Goal: Task Accomplishment & Management: Use online tool/utility

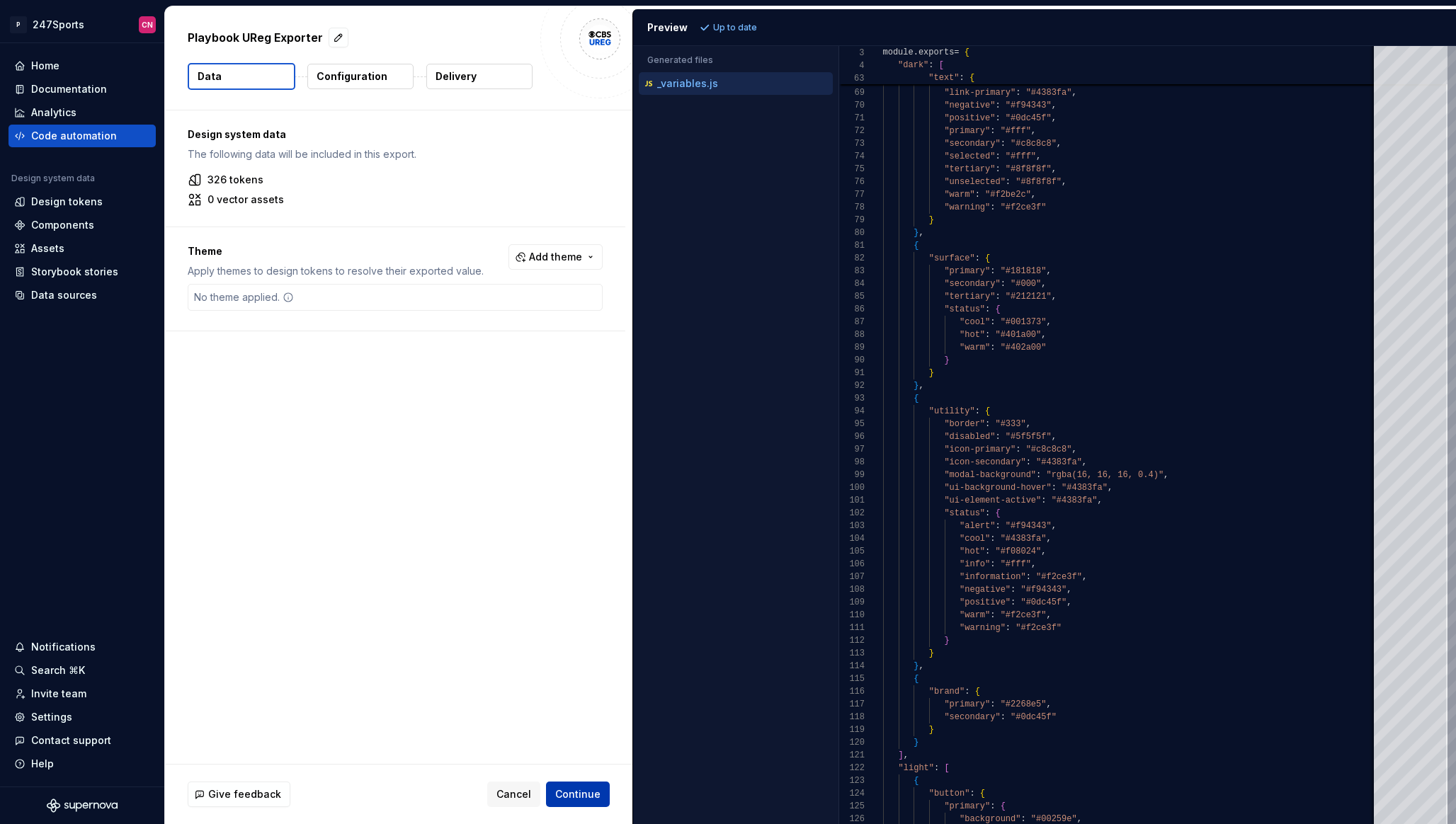
click at [584, 792] on span "Continue" at bounding box center [578, 794] width 45 height 14
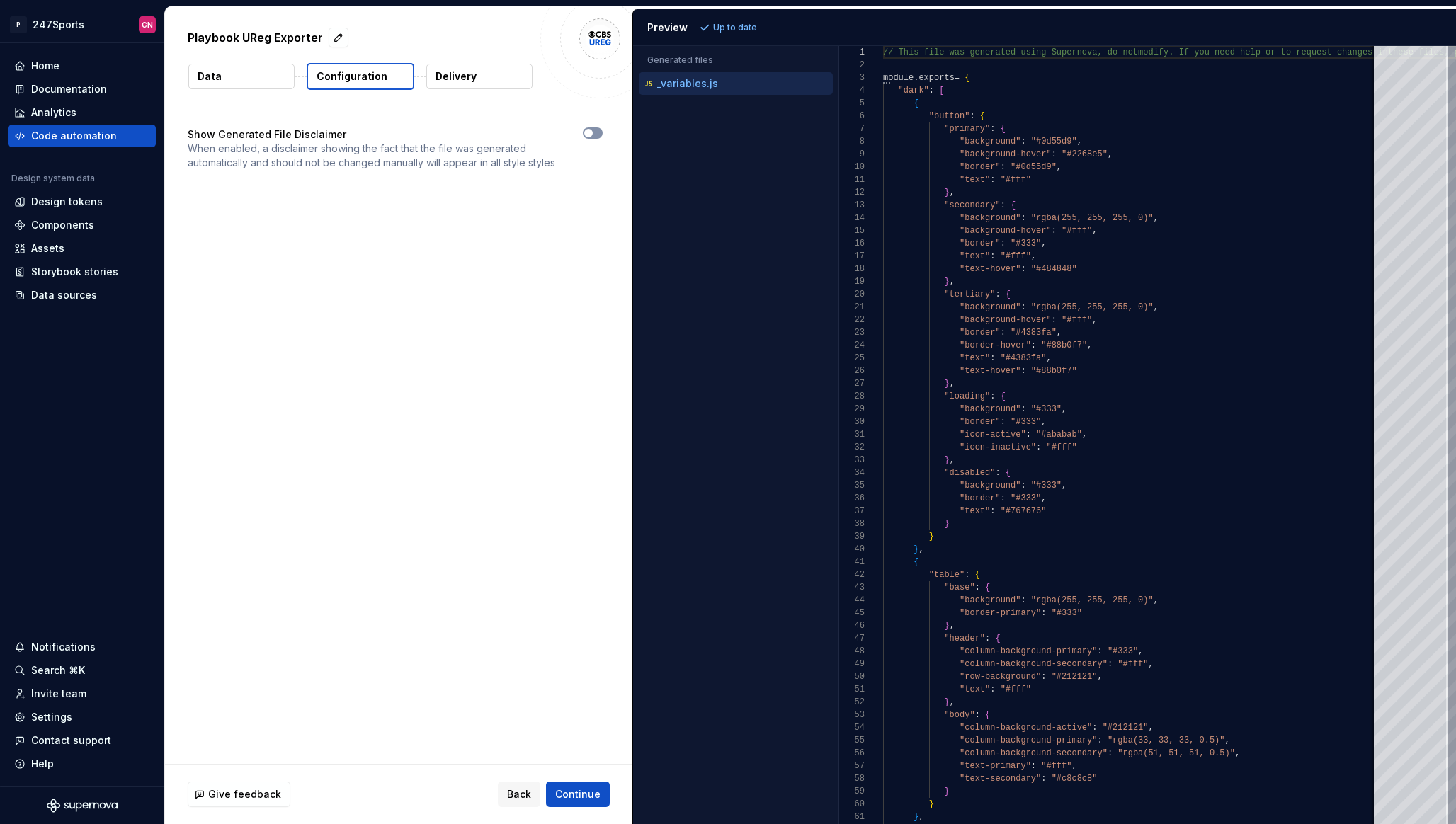
click at [594, 136] on icon "button" at bounding box center [588, 134] width 11 height 9
click at [591, 795] on span "Continue" at bounding box center [578, 794] width 45 height 14
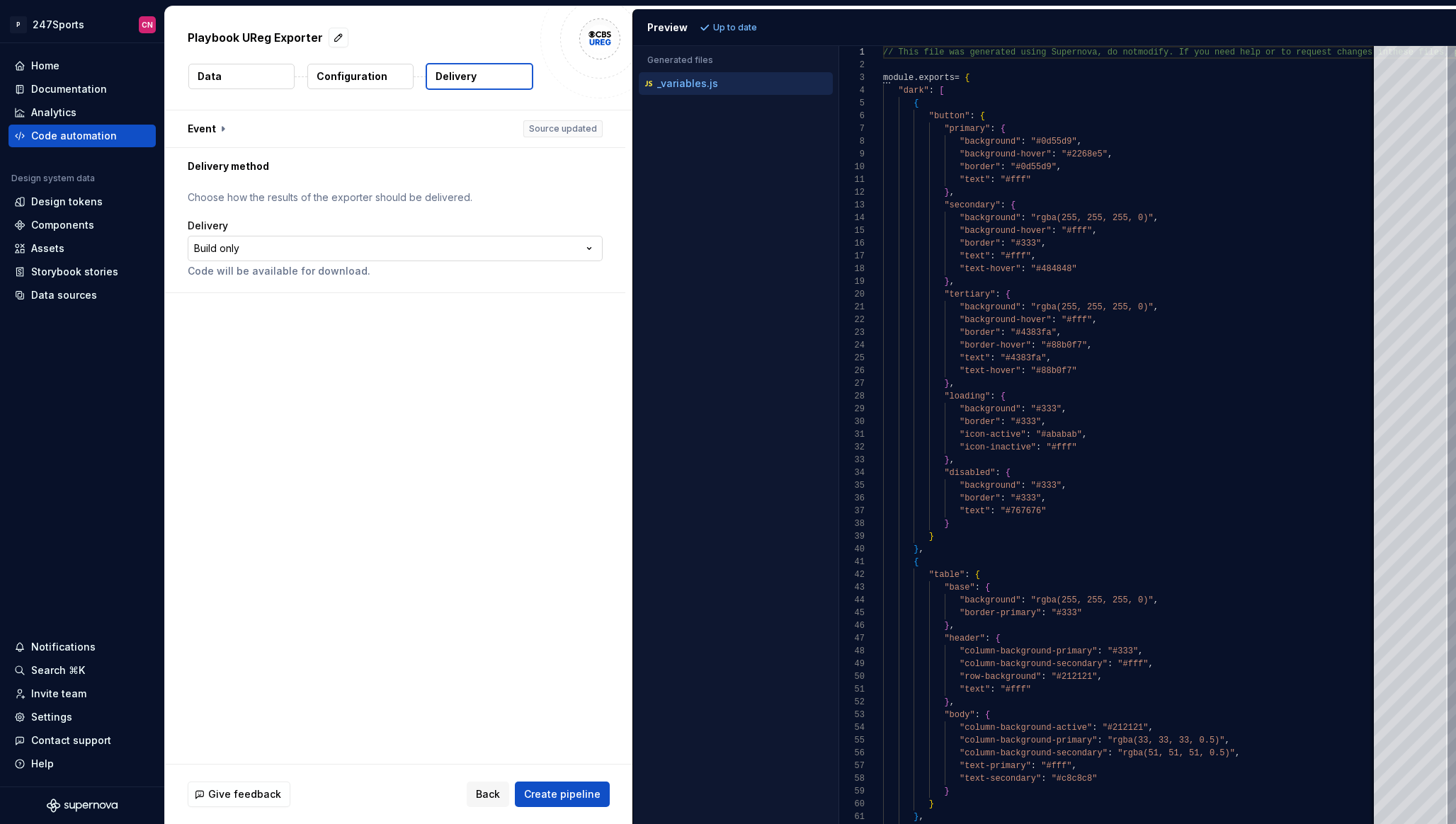
click at [281, 251] on html "**********" at bounding box center [728, 412] width 1456 height 824
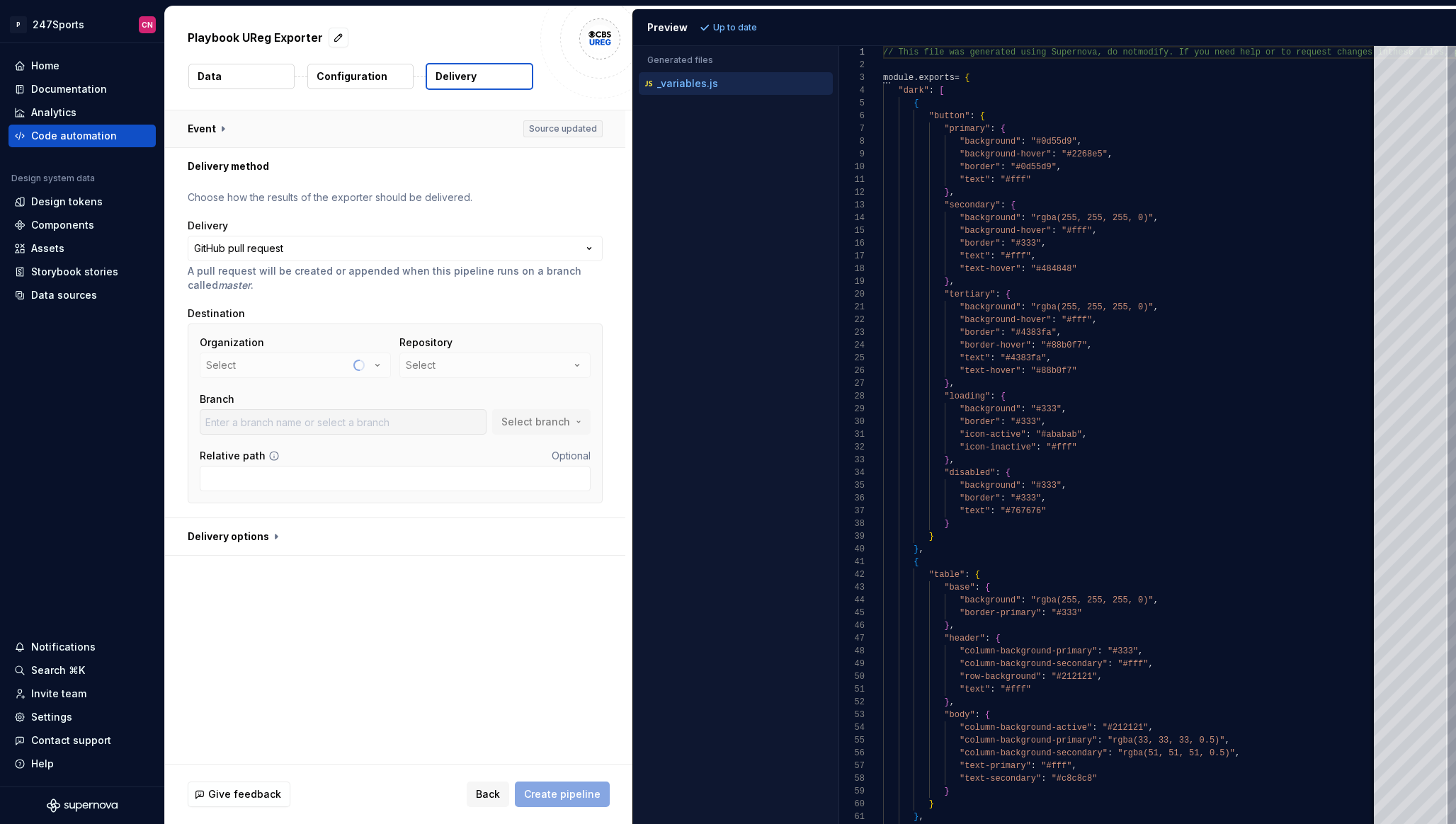
click at [399, 136] on button "button" at bounding box center [395, 129] width 460 height 37
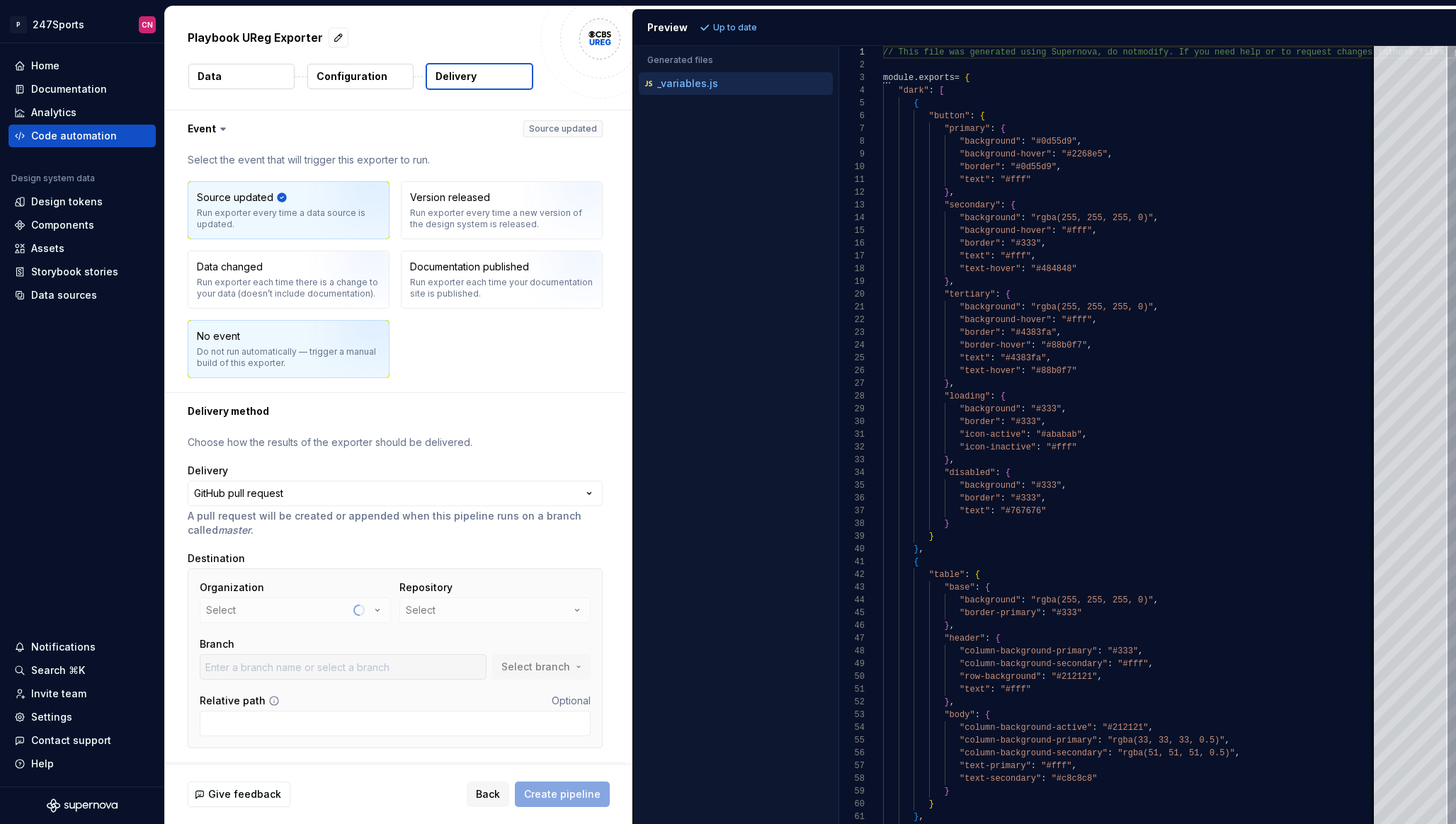
click at [331, 347] on img "button" at bounding box center [355, 354] width 90 height 95
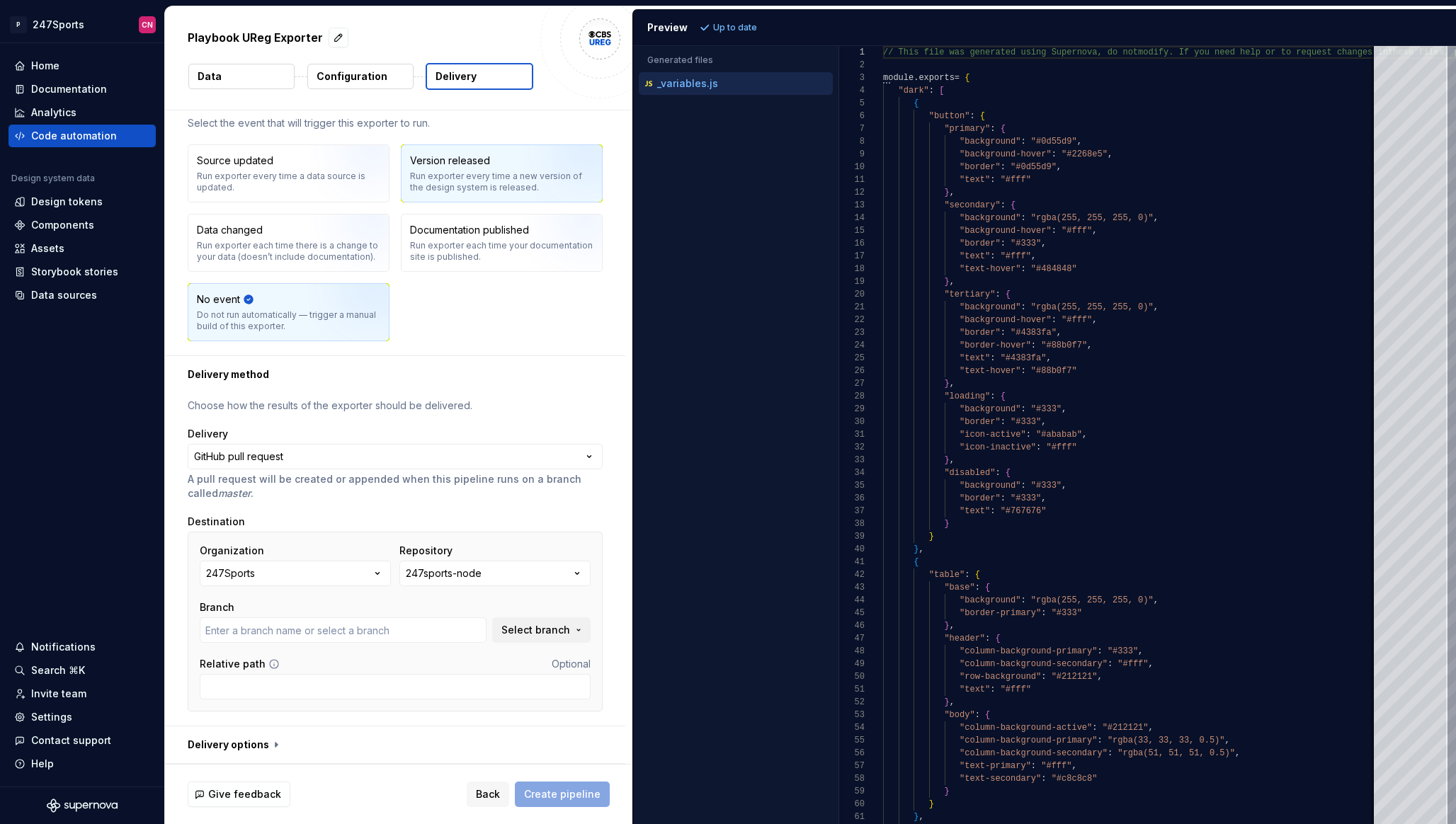
type input "5406"
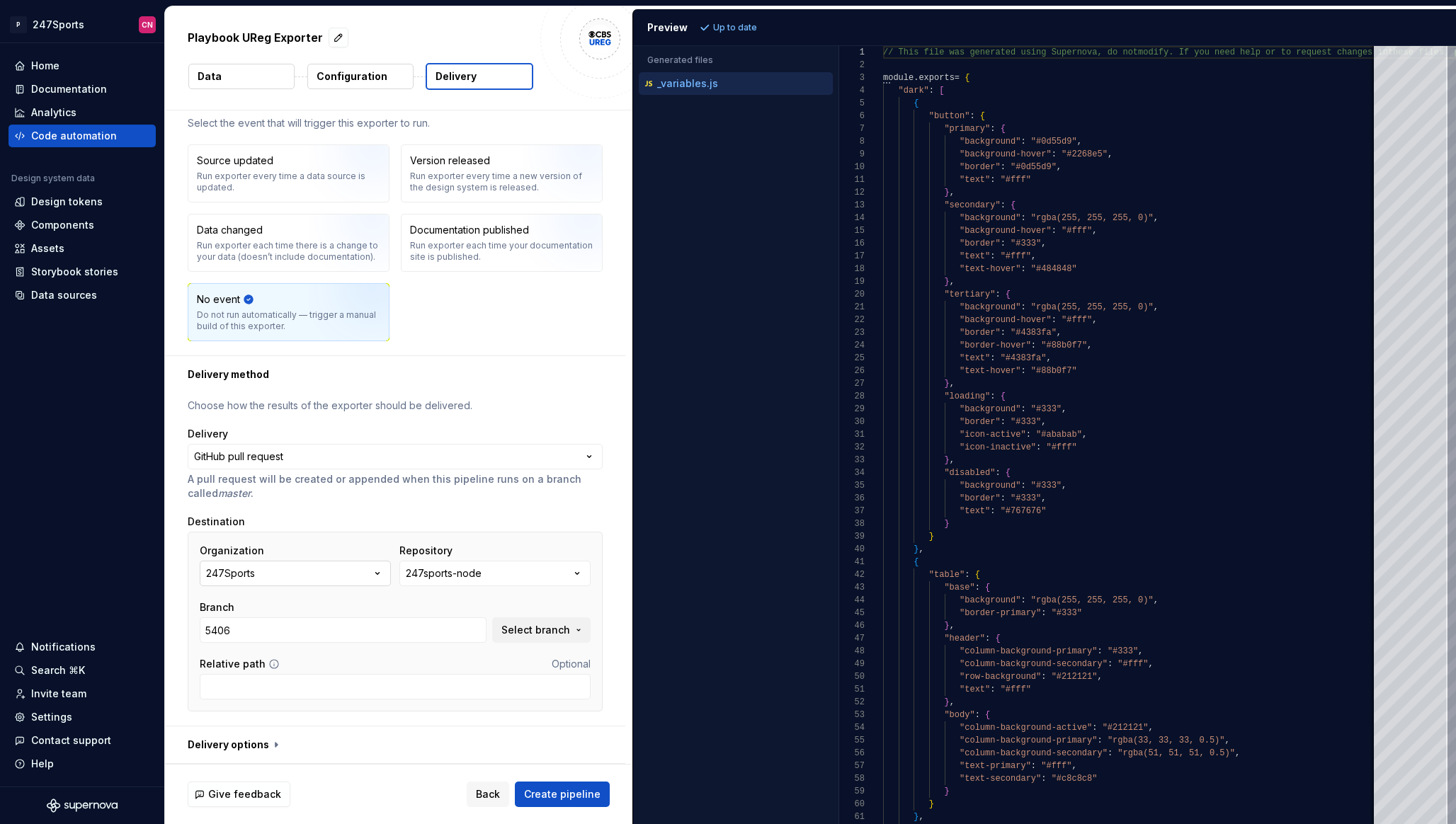
click at [335, 567] on button "247Sports" at bounding box center [295, 573] width 191 height 26
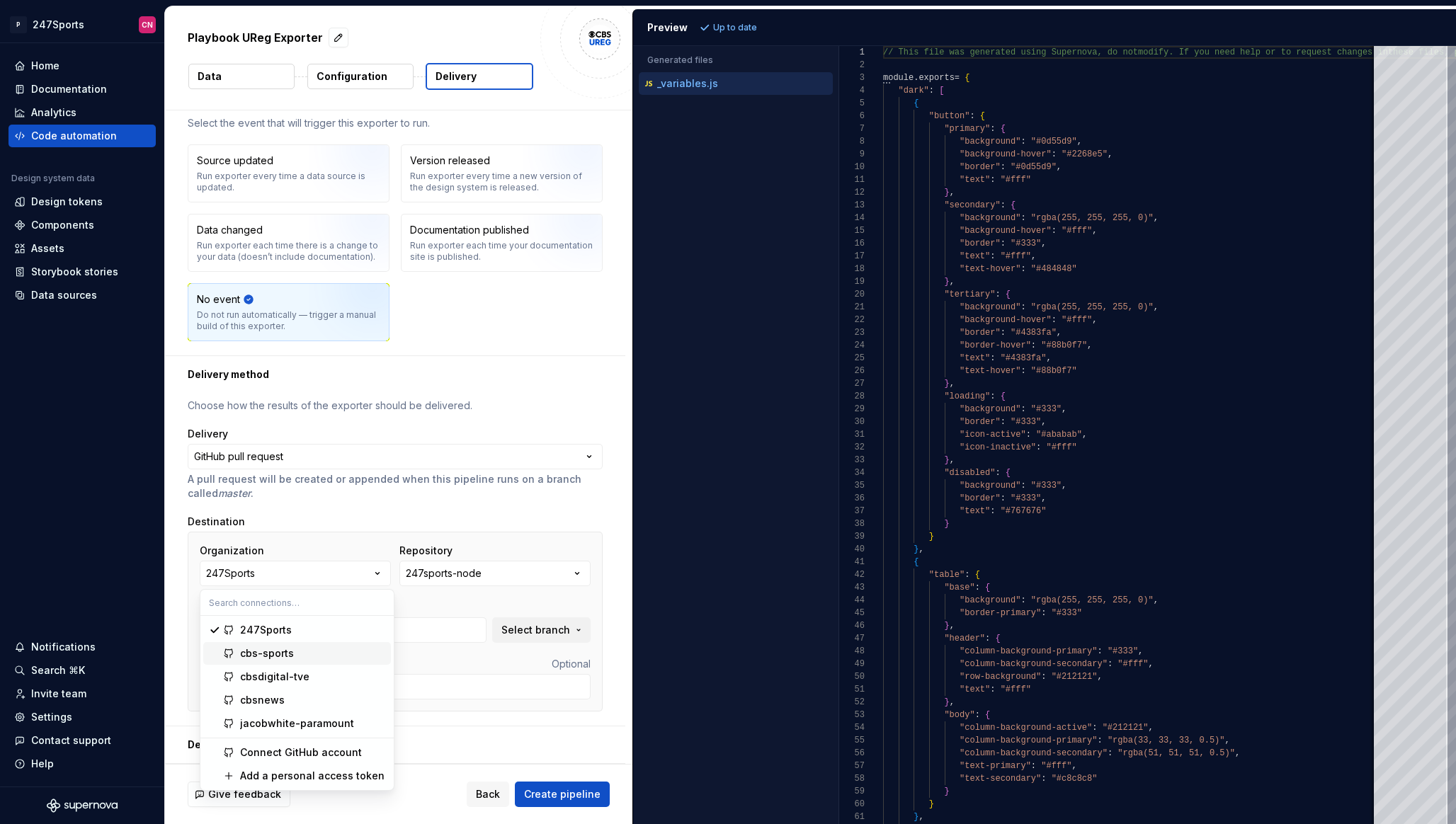
click at [260, 660] on span "cbs-sports" at bounding box center [297, 653] width 188 height 23
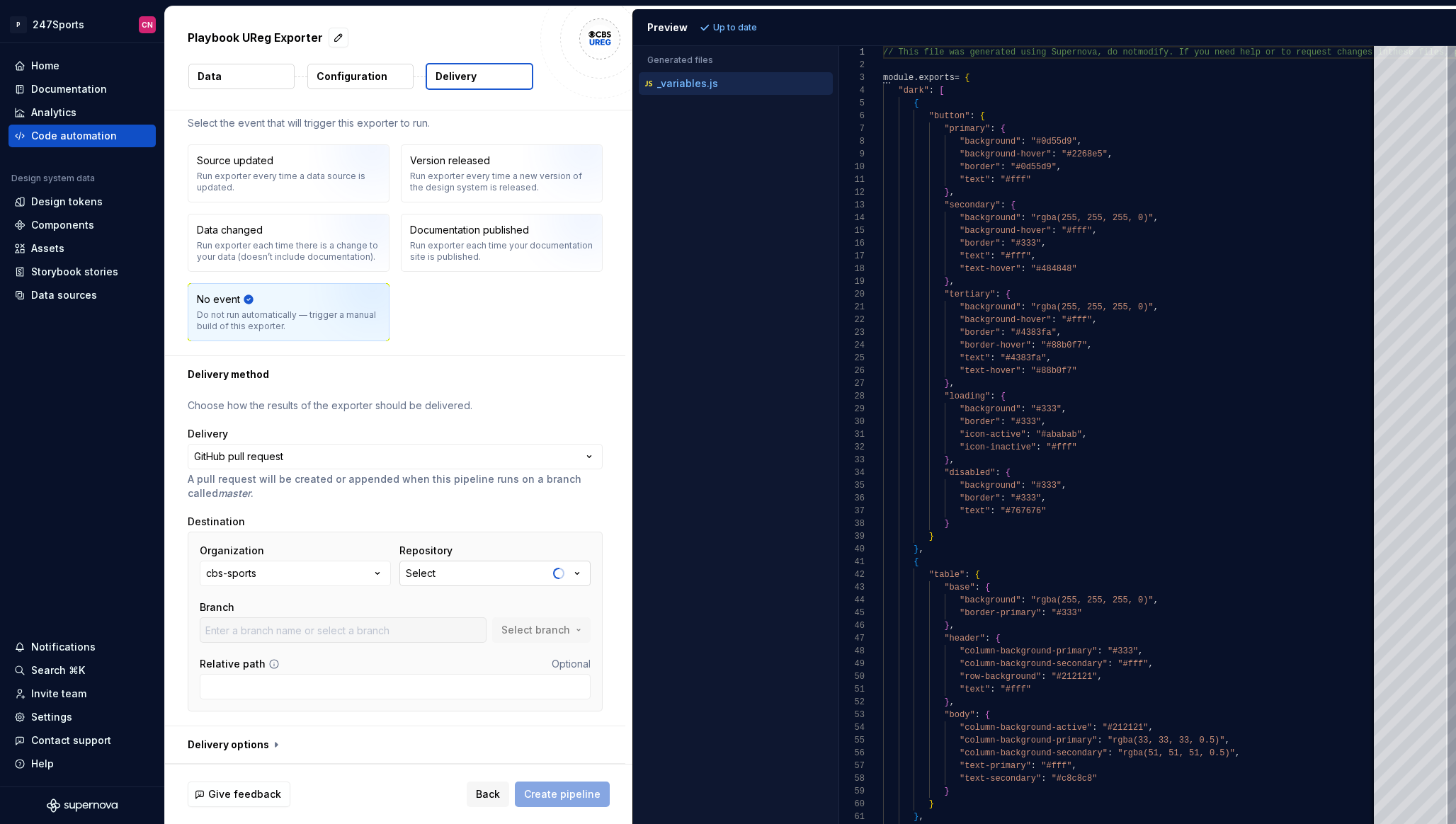
click at [430, 576] on div "Select" at bounding box center [421, 573] width 30 height 14
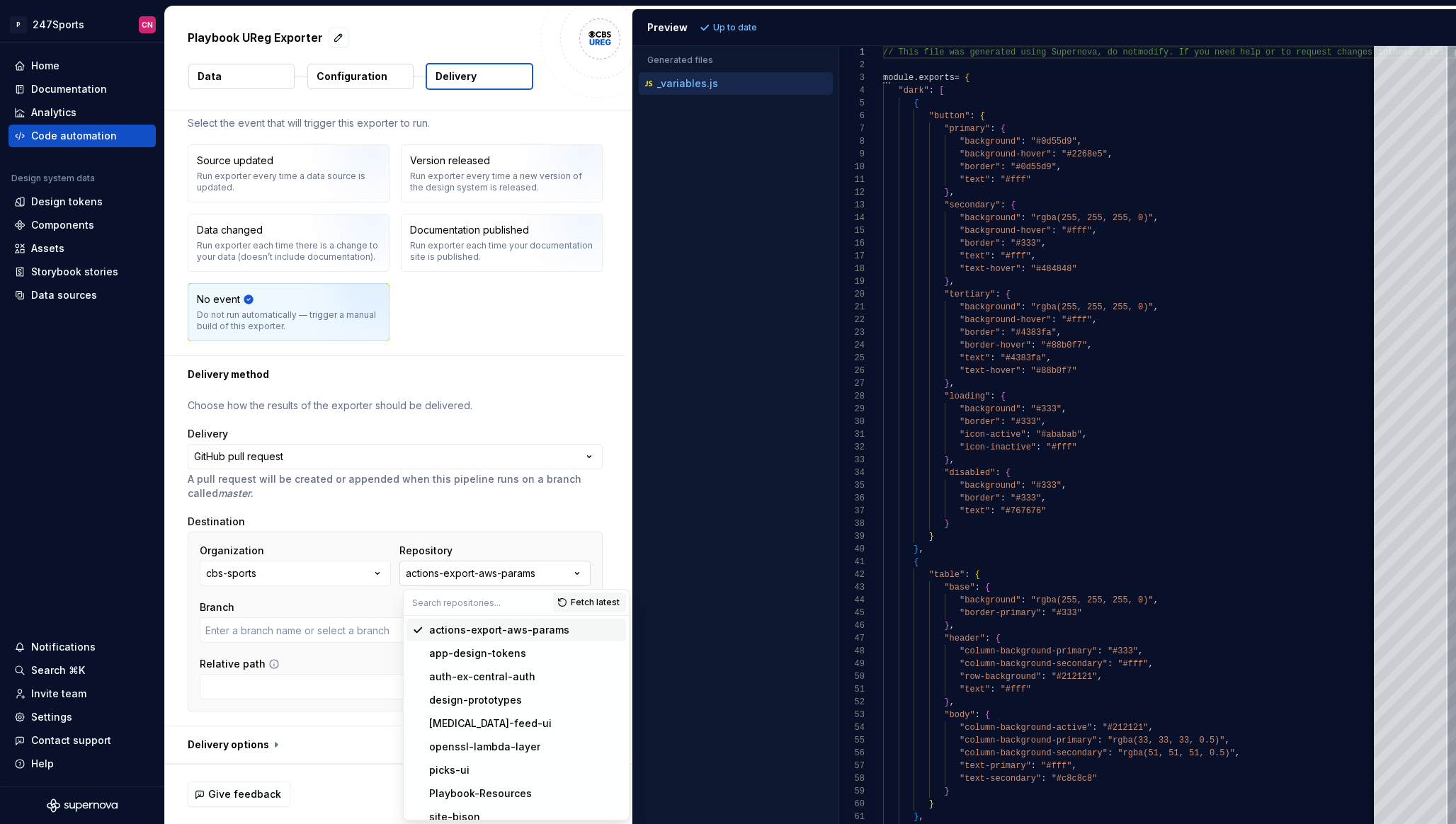
type input "master"
click at [522, 677] on div "auth-ex-central-auth" at bounding box center [482, 676] width 106 height 14
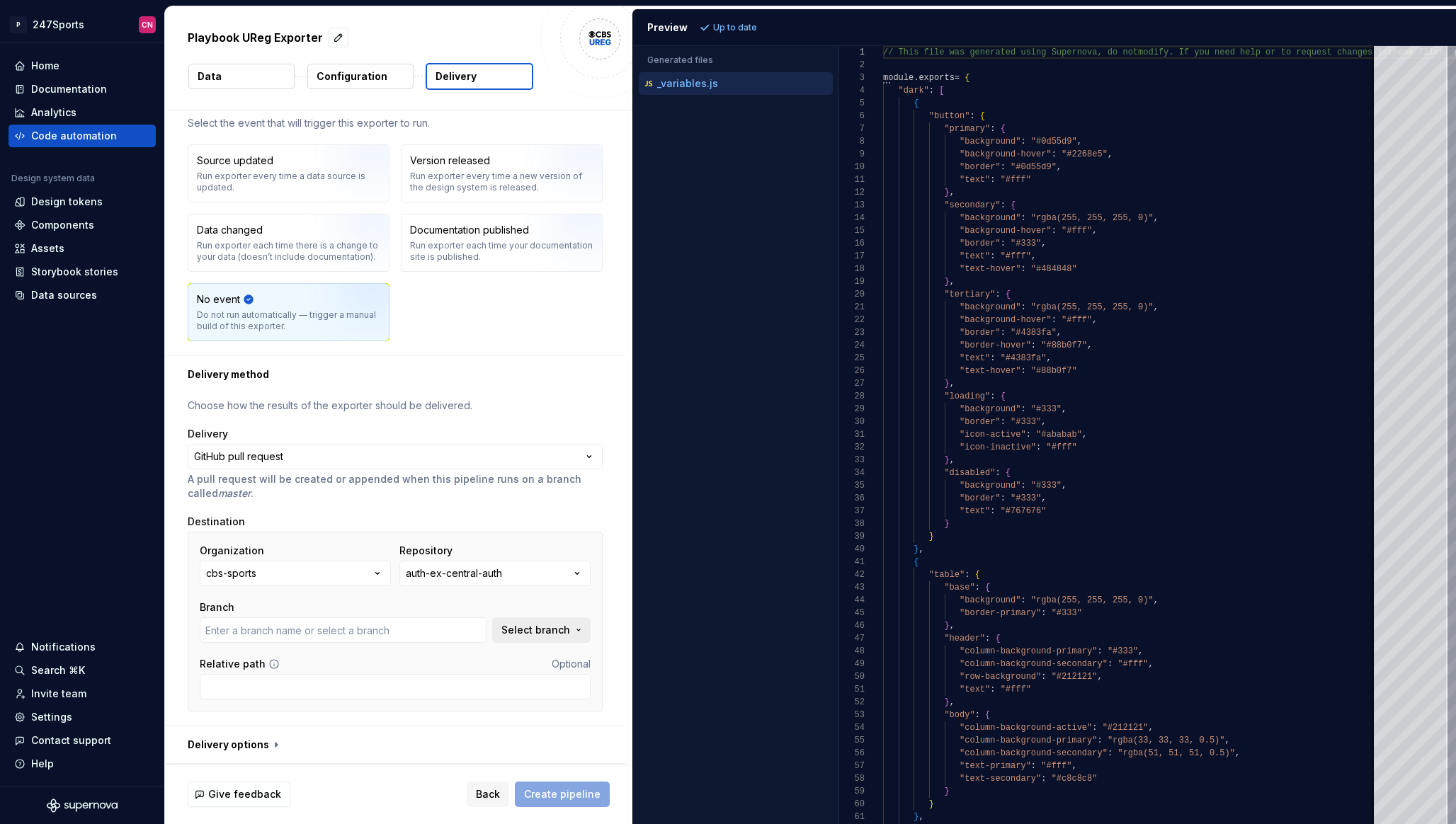
click at [518, 623] on span "Select branch" at bounding box center [536, 629] width 69 height 14
type input "2024-holiday-codefreeze"
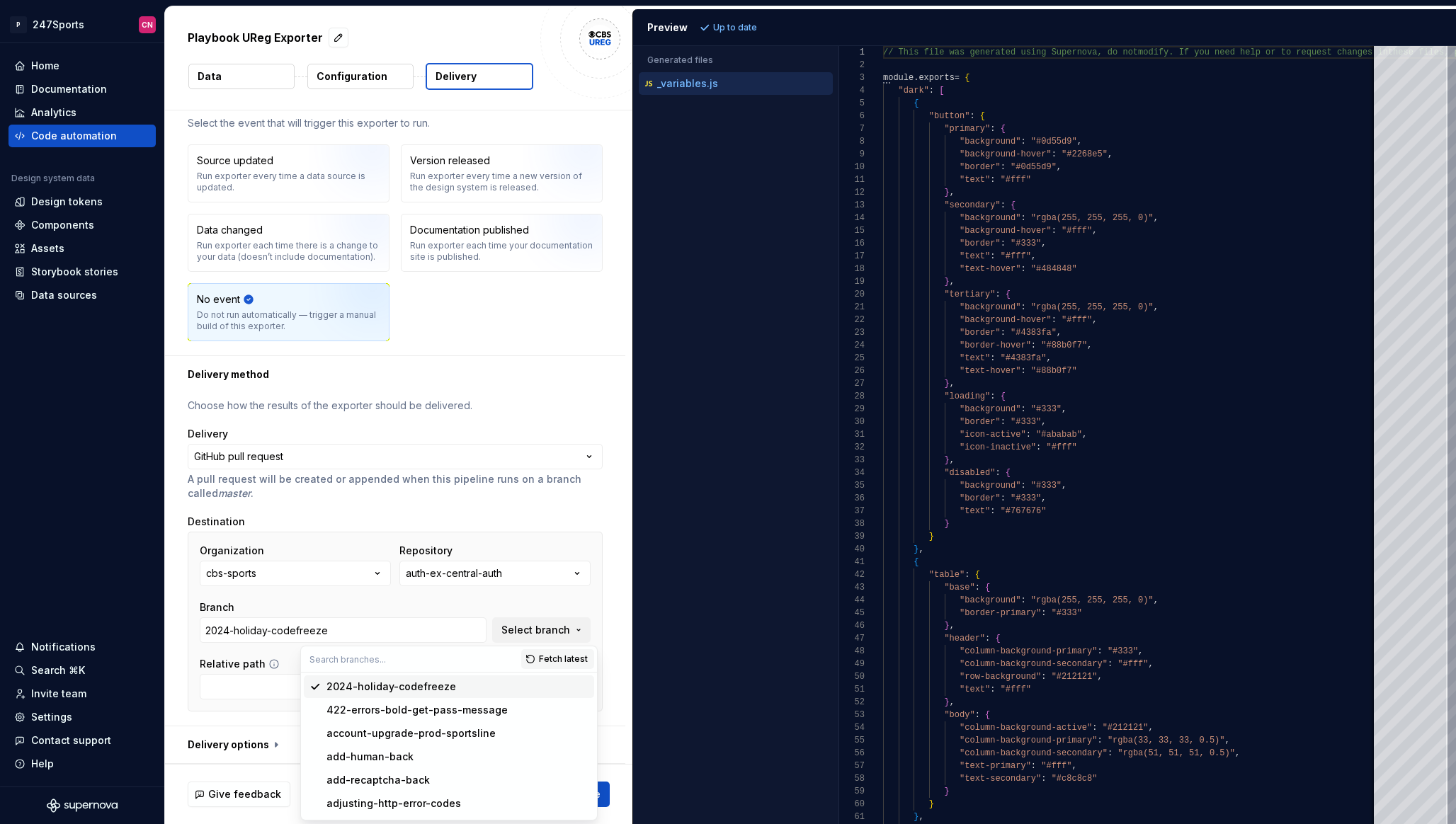
click at [393, 659] on input "text" at bounding box center [410, 659] width 220 height 26
type input "main"
click at [508, 744] on div "main" at bounding box center [457, 751] width 262 height 14
type input "main"
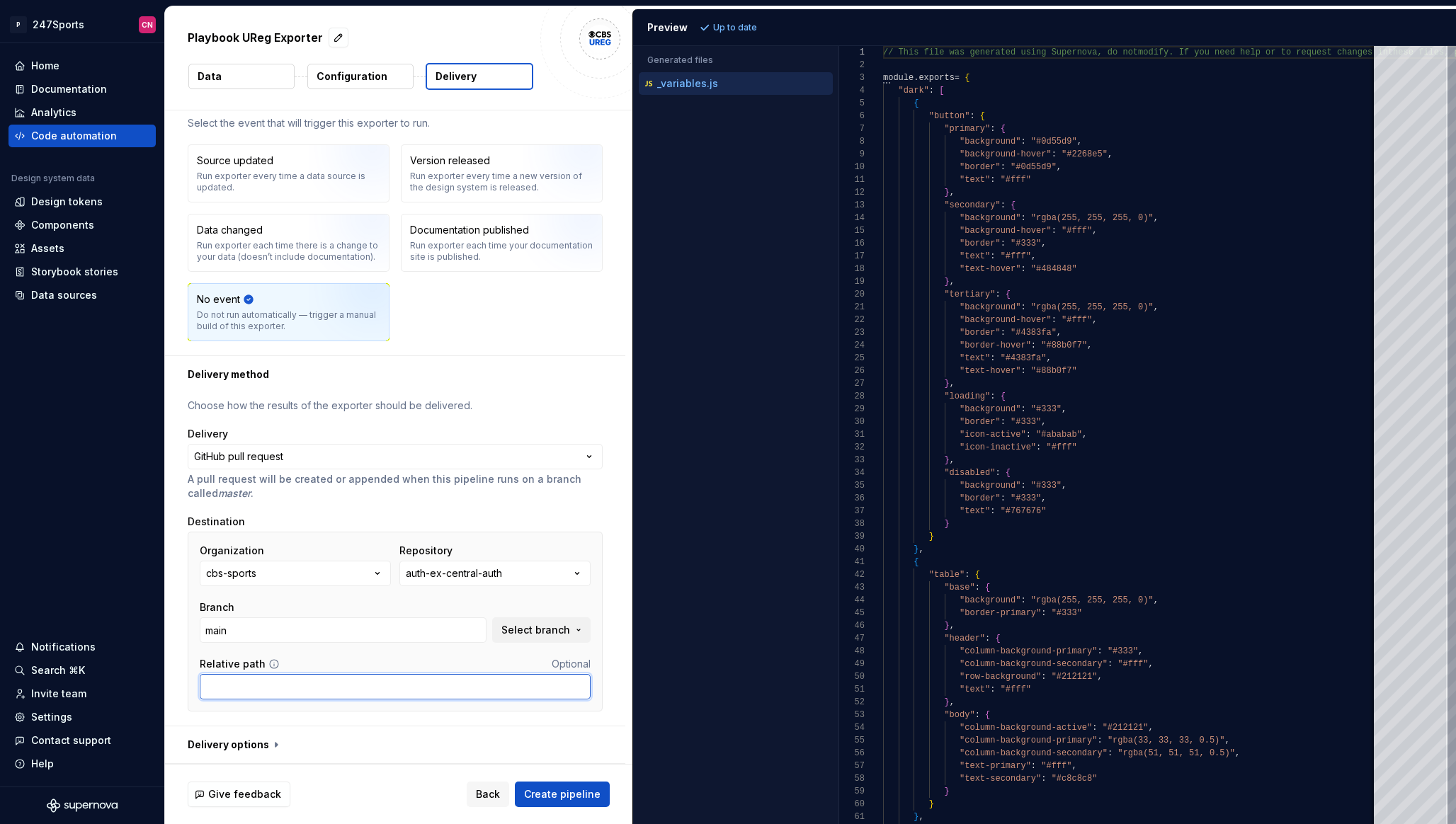
click at [434, 687] on input "Relative path" at bounding box center [395, 686] width 391 height 26
click at [332, 691] on input "styles/designsystem/cbssports" at bounding box center [395, 686] width 391 height 26
type input "styles/designsystem/247sports"
click at [264, 749] on button "button" at bounding box center [395, 744] width 460 height 37
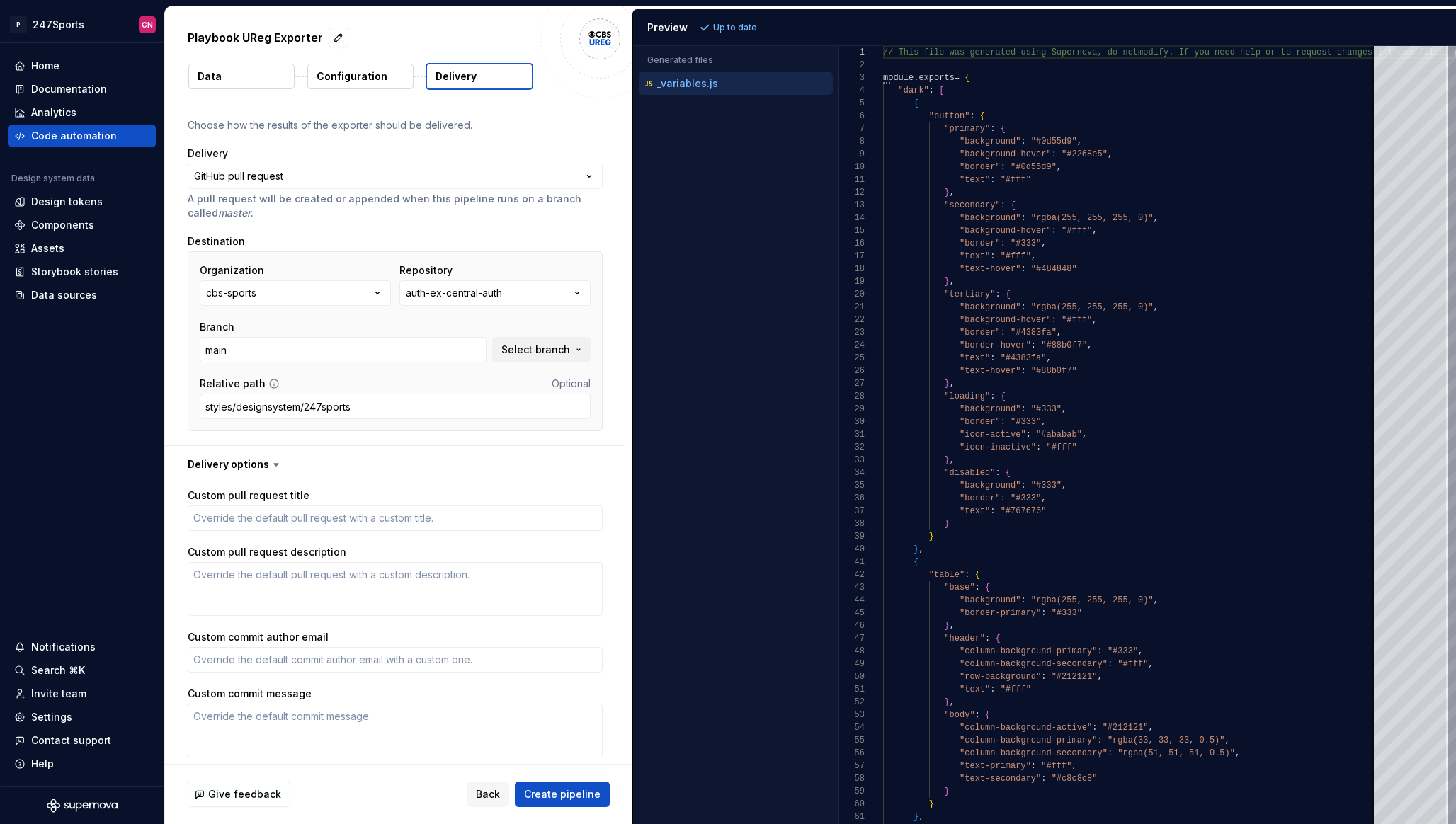
scroll to position [370, 0]
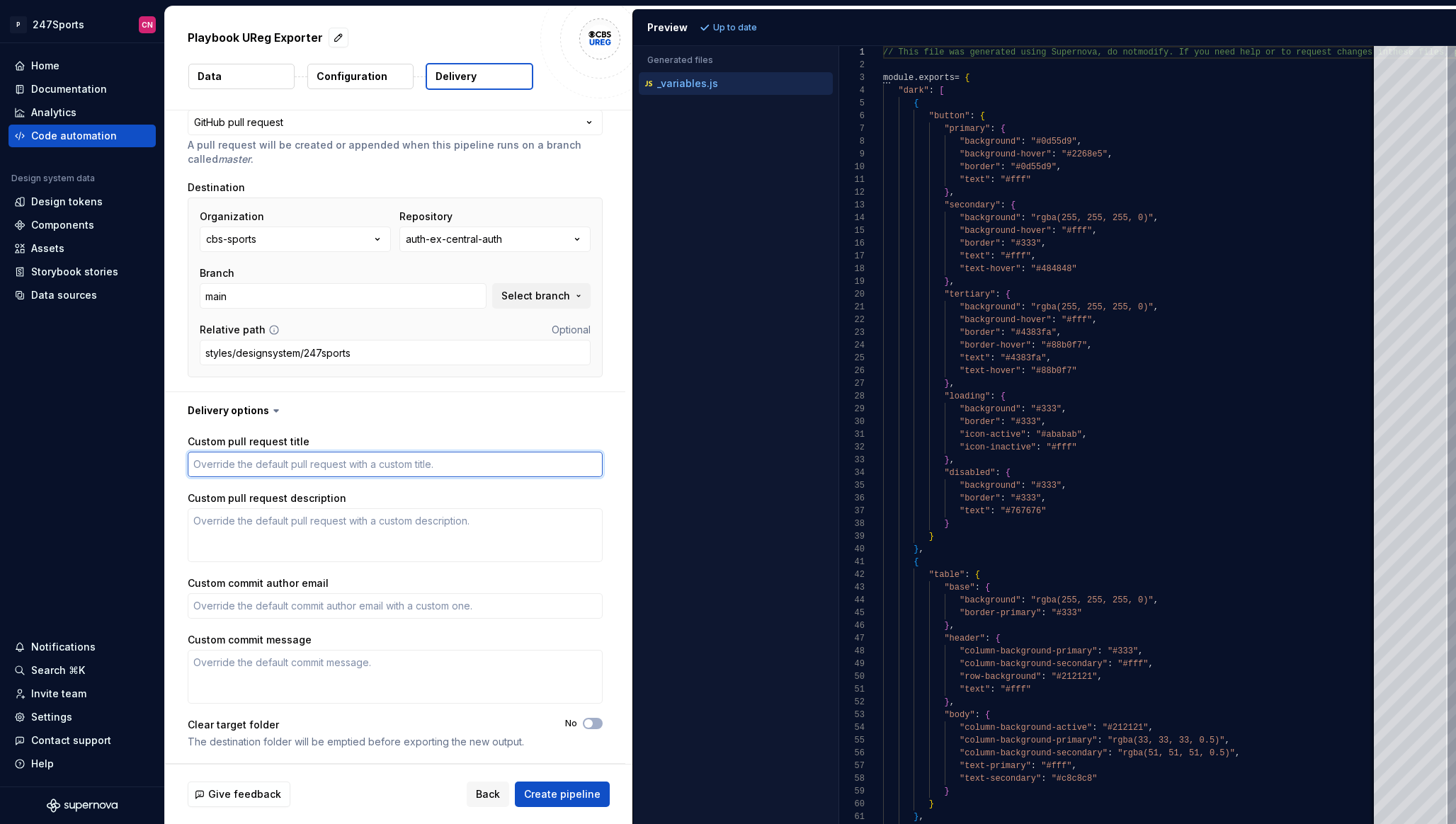
click at [395, 470] on textarea "Custom pull request title" at bounding box center [395, 464] width 415 height 26
type textarea "*"
type textarea "f"
type textarea "*"
type textarea "fe"
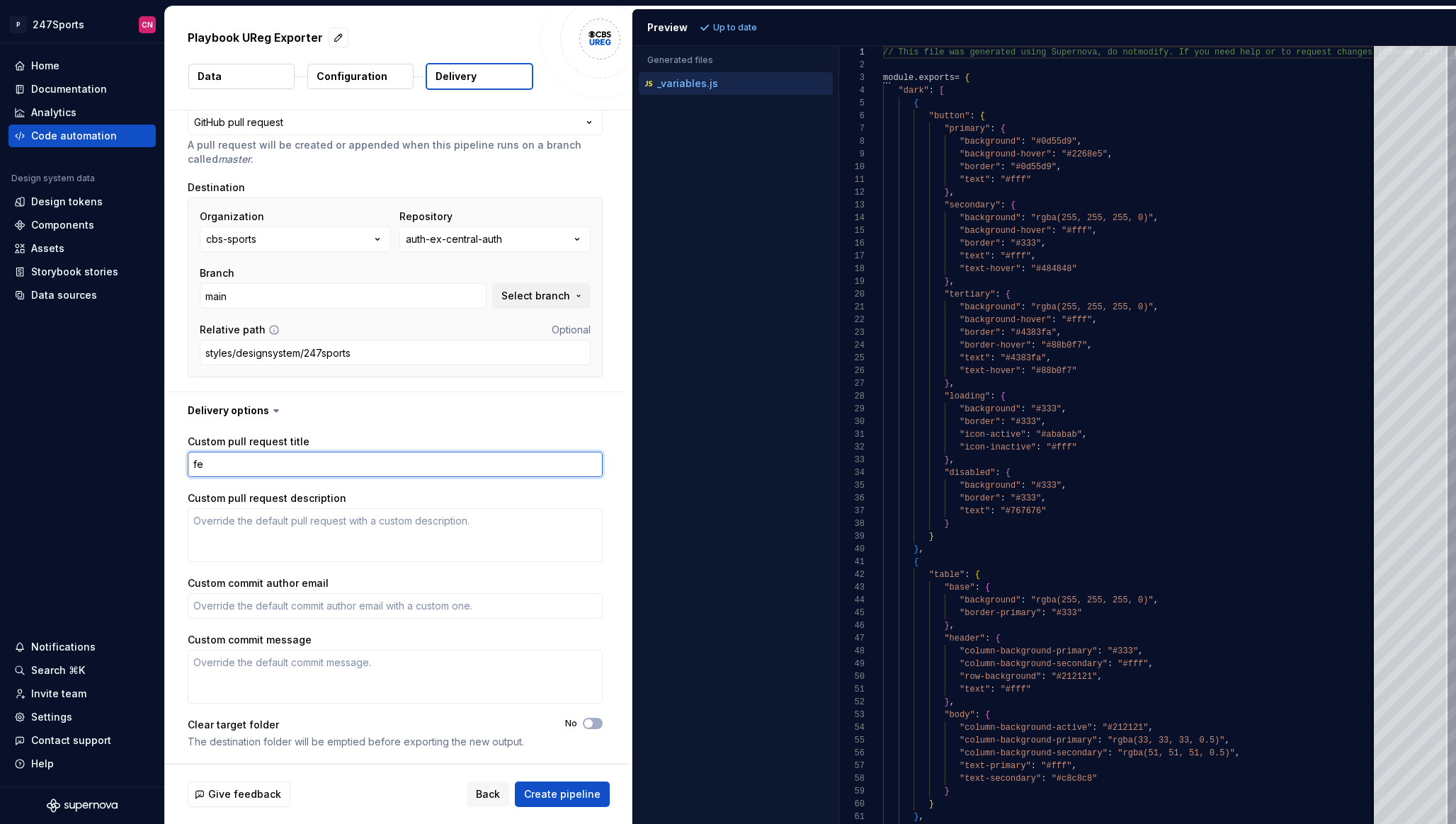
type textarea "*"
type textarea "fea"
type textarea "*"
type textarea "feat"
type textarea "*"
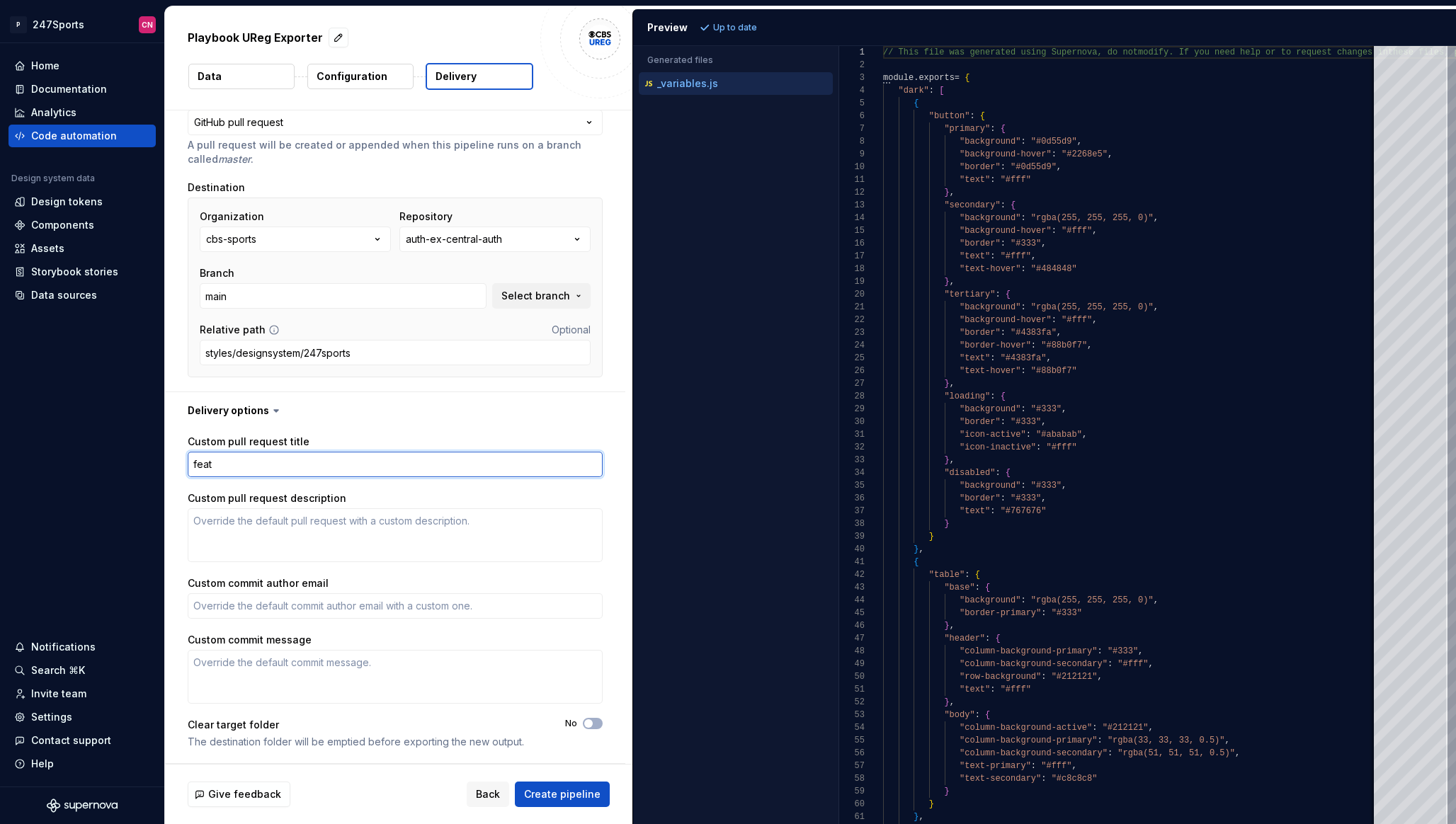
type textarea "feat("
type textarea "*"
type textarea "feat(to"
type textarea "*"
type textarea "feat(toke"
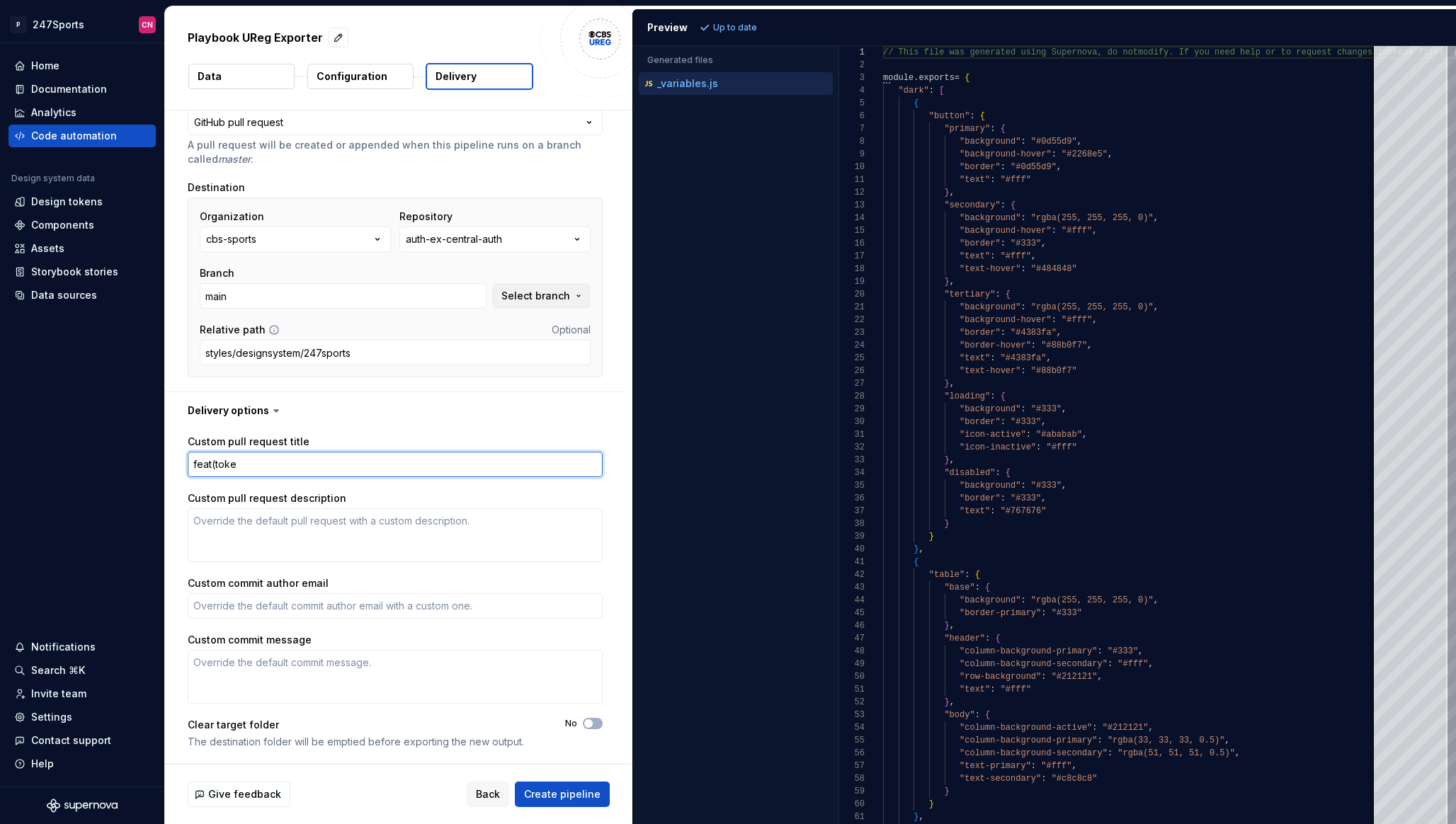
type textarea "*"
type textarea "feat(token"
type textarea "*"
type textarea "feat(tokens"
type textarea "*"
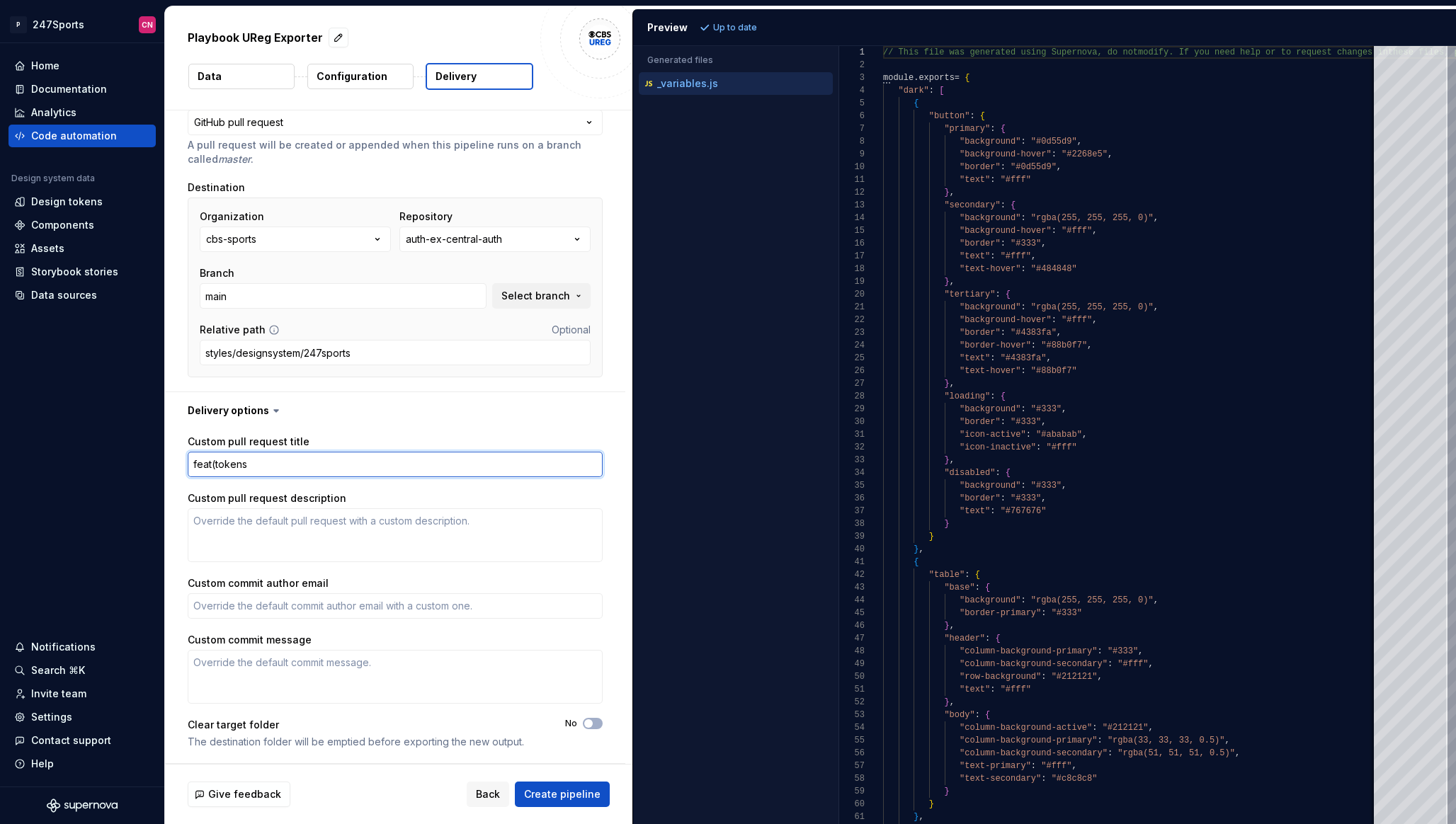
type textarea "feat(tokens)"
type textarea "*"
type textarea "feat(tokens):"
type textarea "*"
type textarea "feat(tokens):"
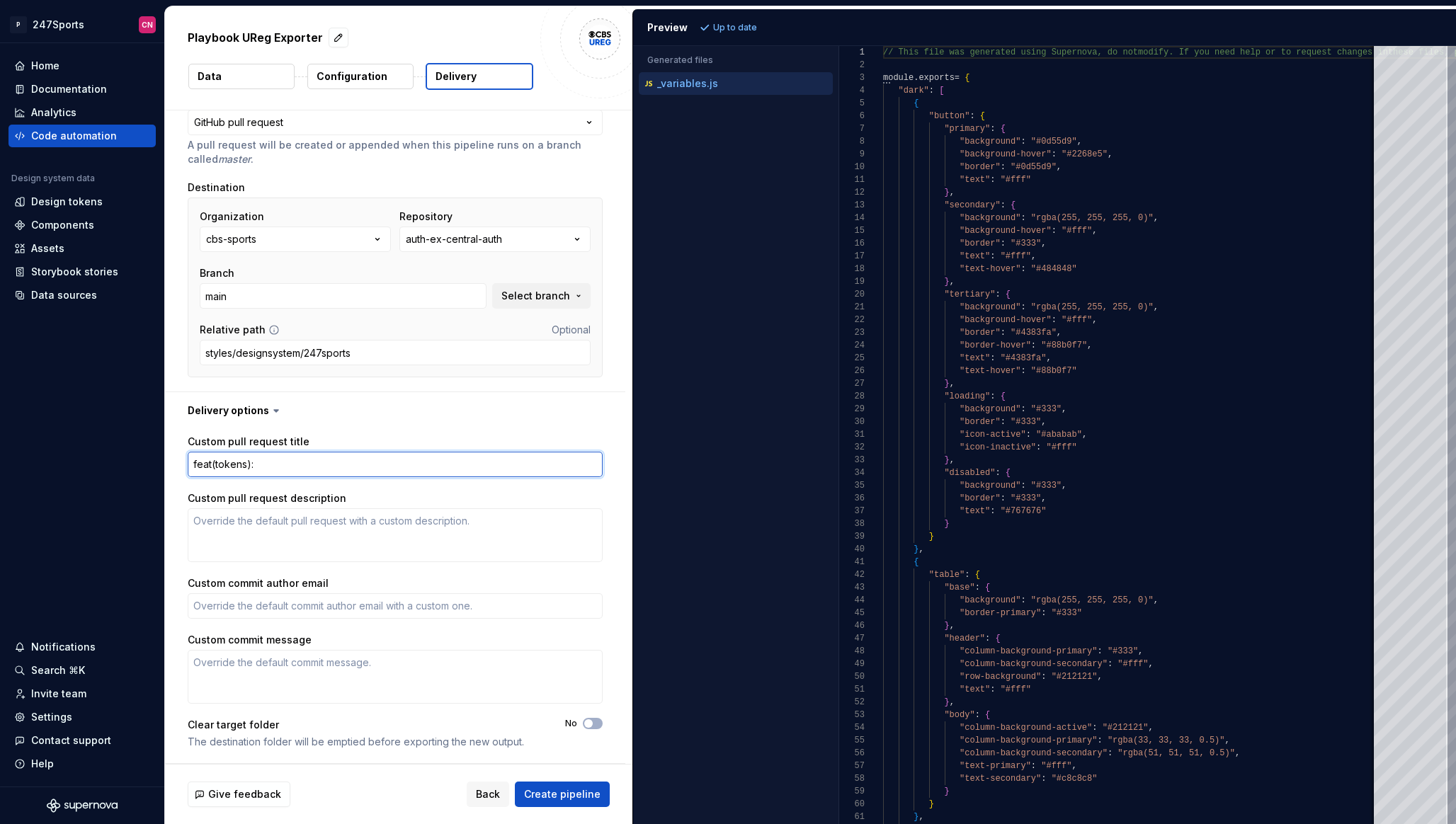
type textarea "*"
type textarea "feat(tokens): a"
type textarea "*"
type textarea "feat(tokens): ad"
type textarea "*"
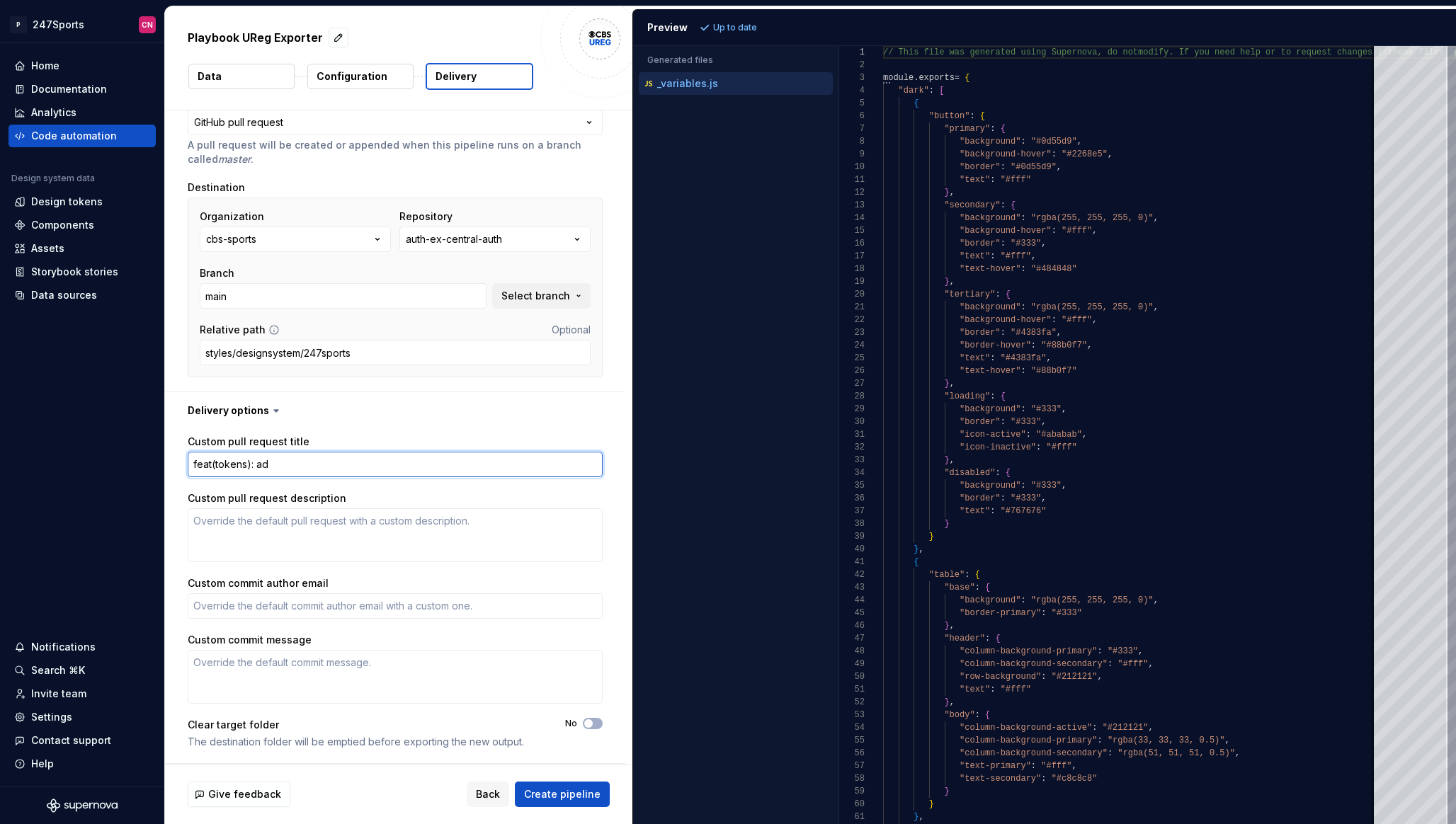
type textarea "feat(tokens): add"
type textarea "*"
type textarea "feat(tokens): addi"
type textarea "*"
type textarea "feat(tokens): addin"
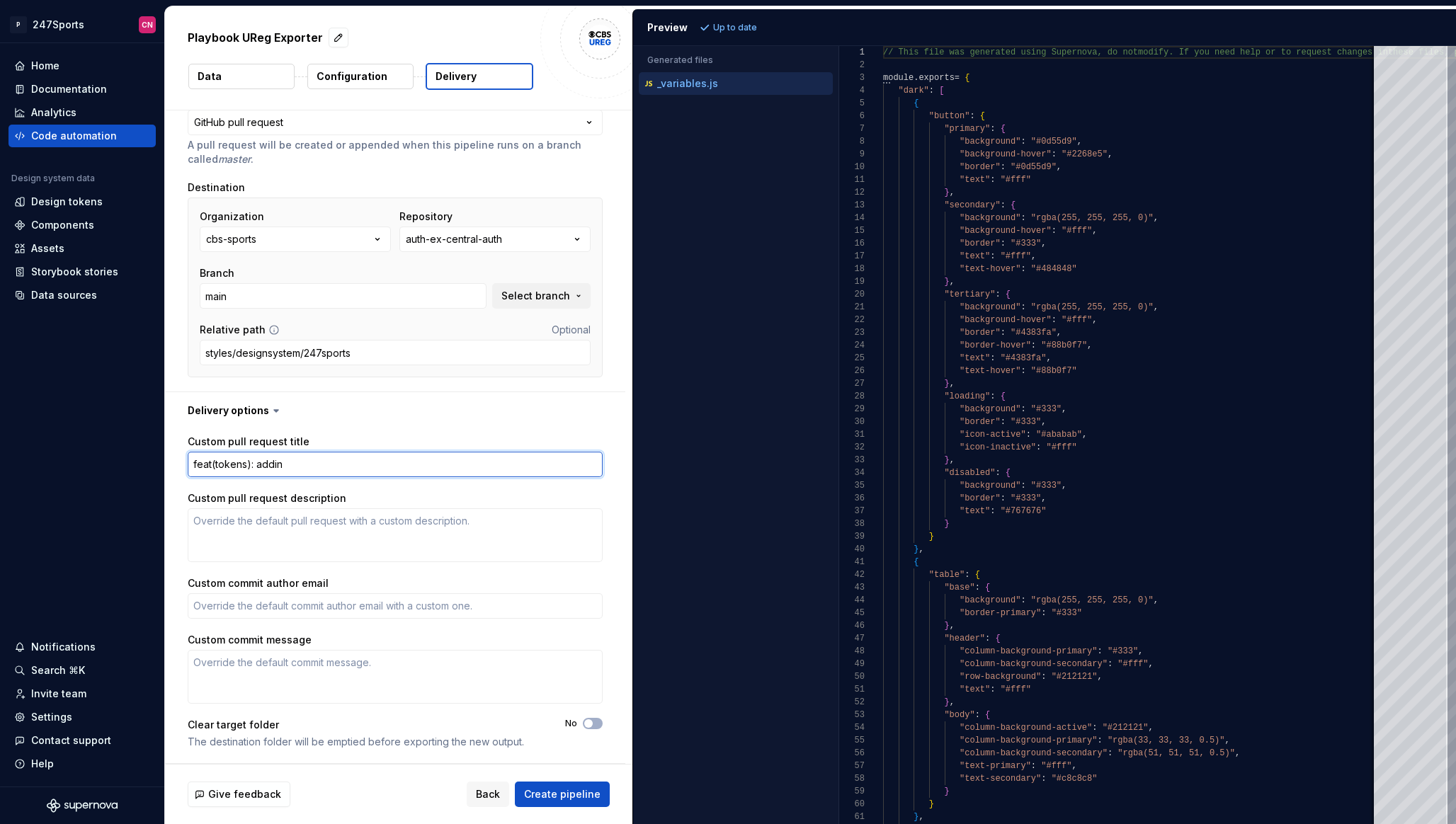
type textarea "*"
type textarea "feat(tokens): adding"
type textarea "*"
type textarea "feat(tokens): adding"
type textarea "*"
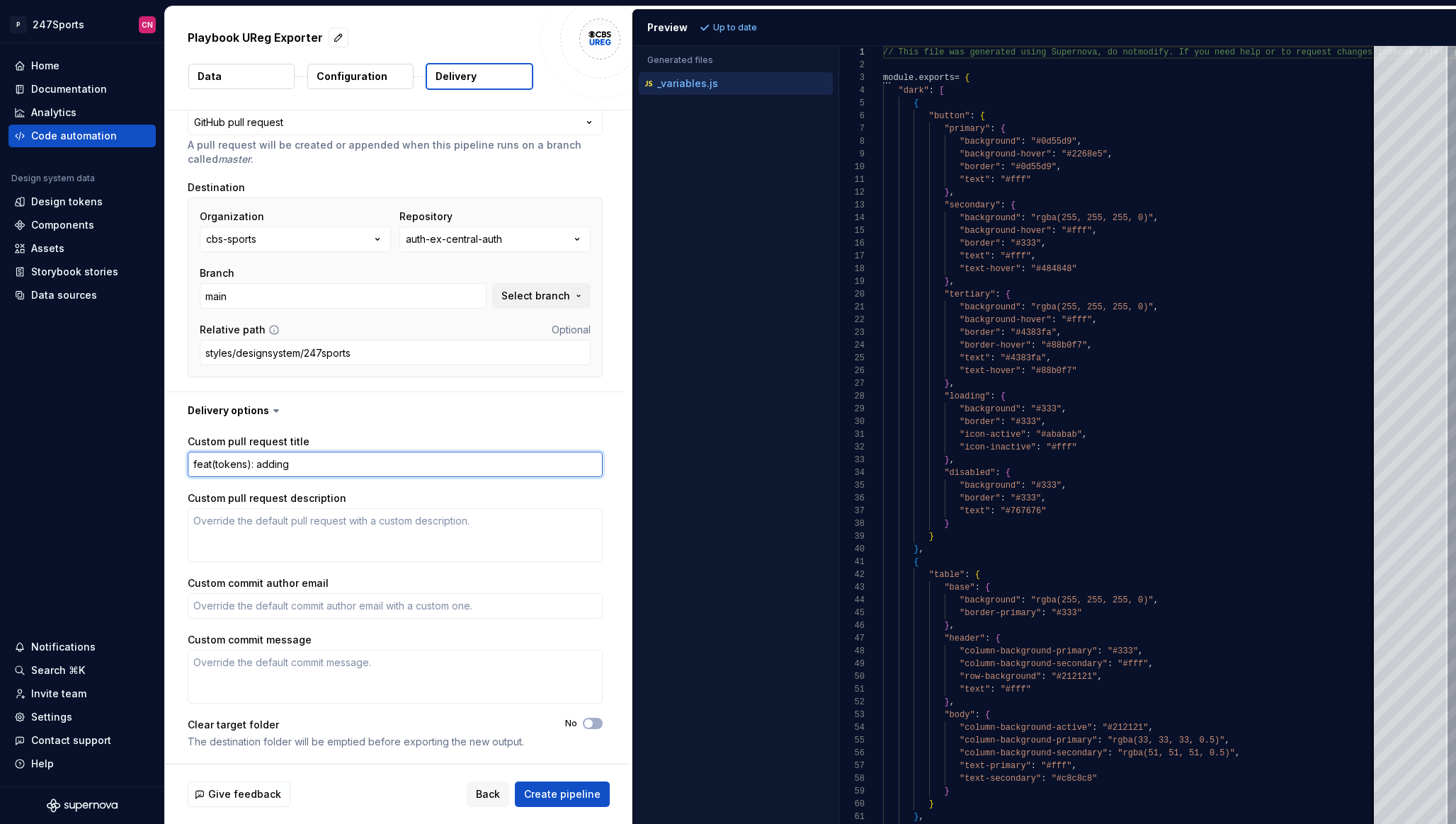
type textarea "feat(tokens): adding"
type textarea "*"
type textarea "feat(tokens): addin"
type textarea "*"
type textarea "feat(tokens): addi"
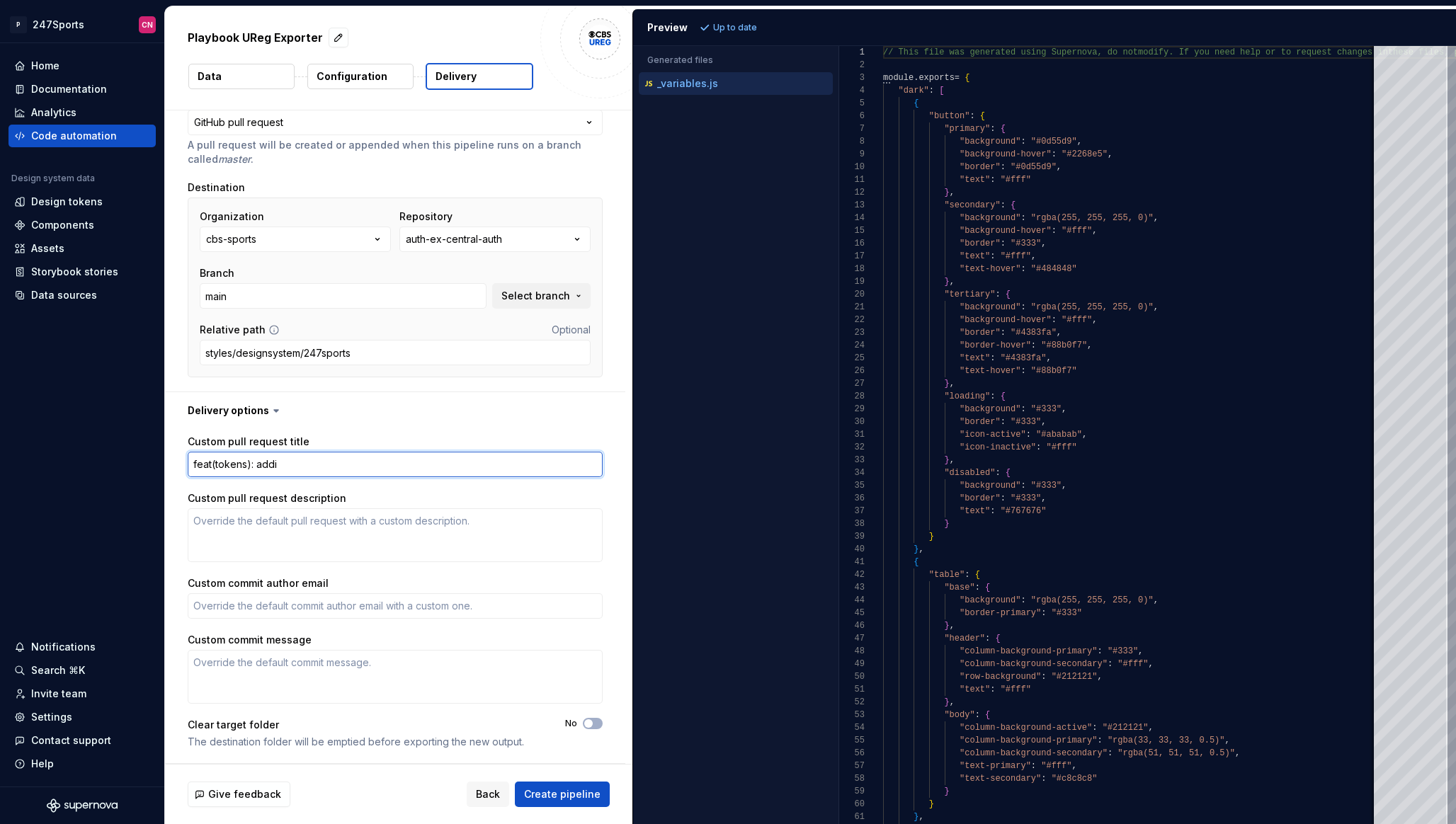
type textarea "*"
type textarea "feat(tokens): add"
type textarea "*"
type textarea "feat(tokens): ad"
type textarea "*"
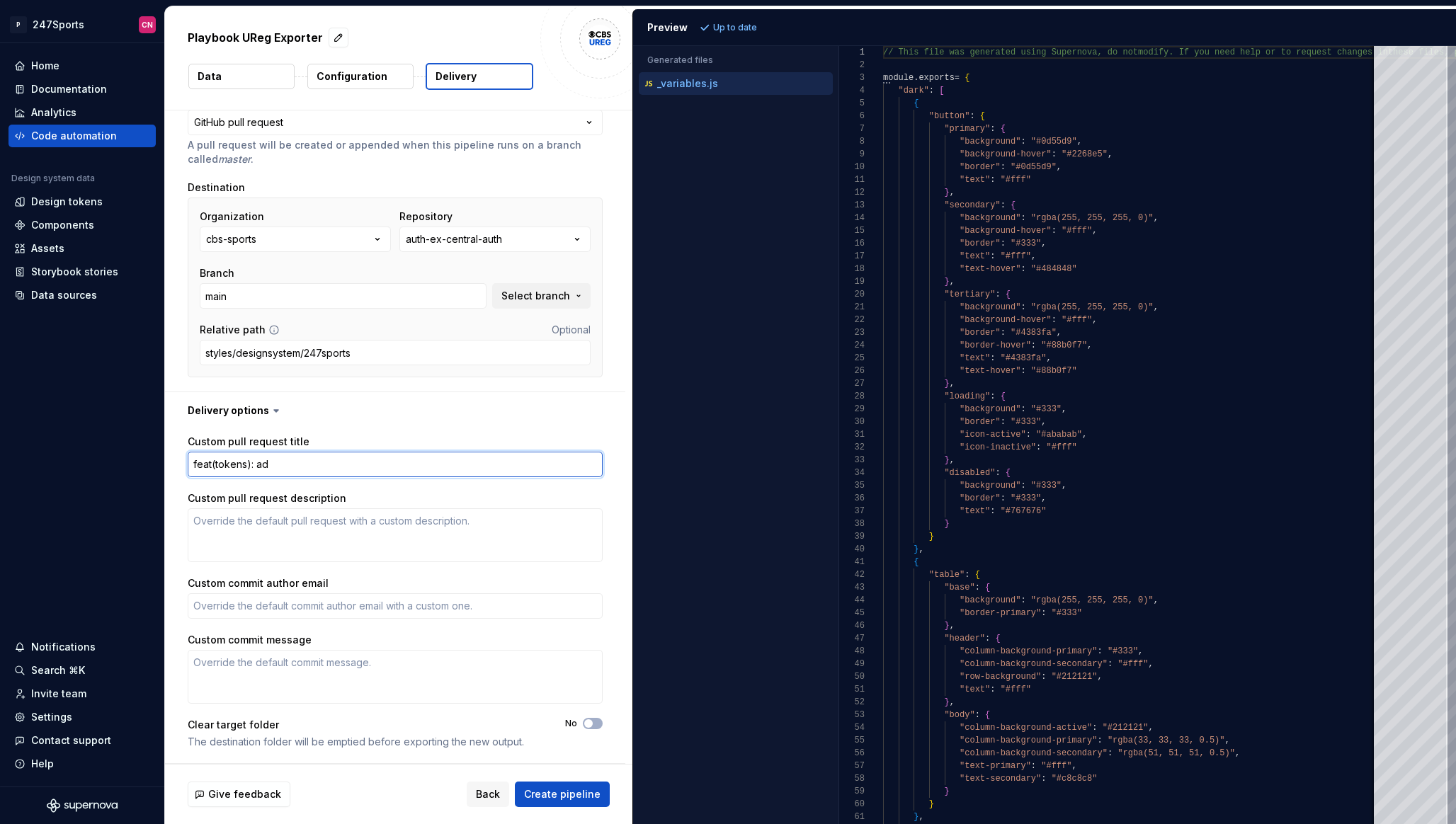
type textarea "feat(tokens): a"
type textarea "*"
type textarea "feat(tokens):"
type textarea "*"
type textarea "feat(tokens): i"
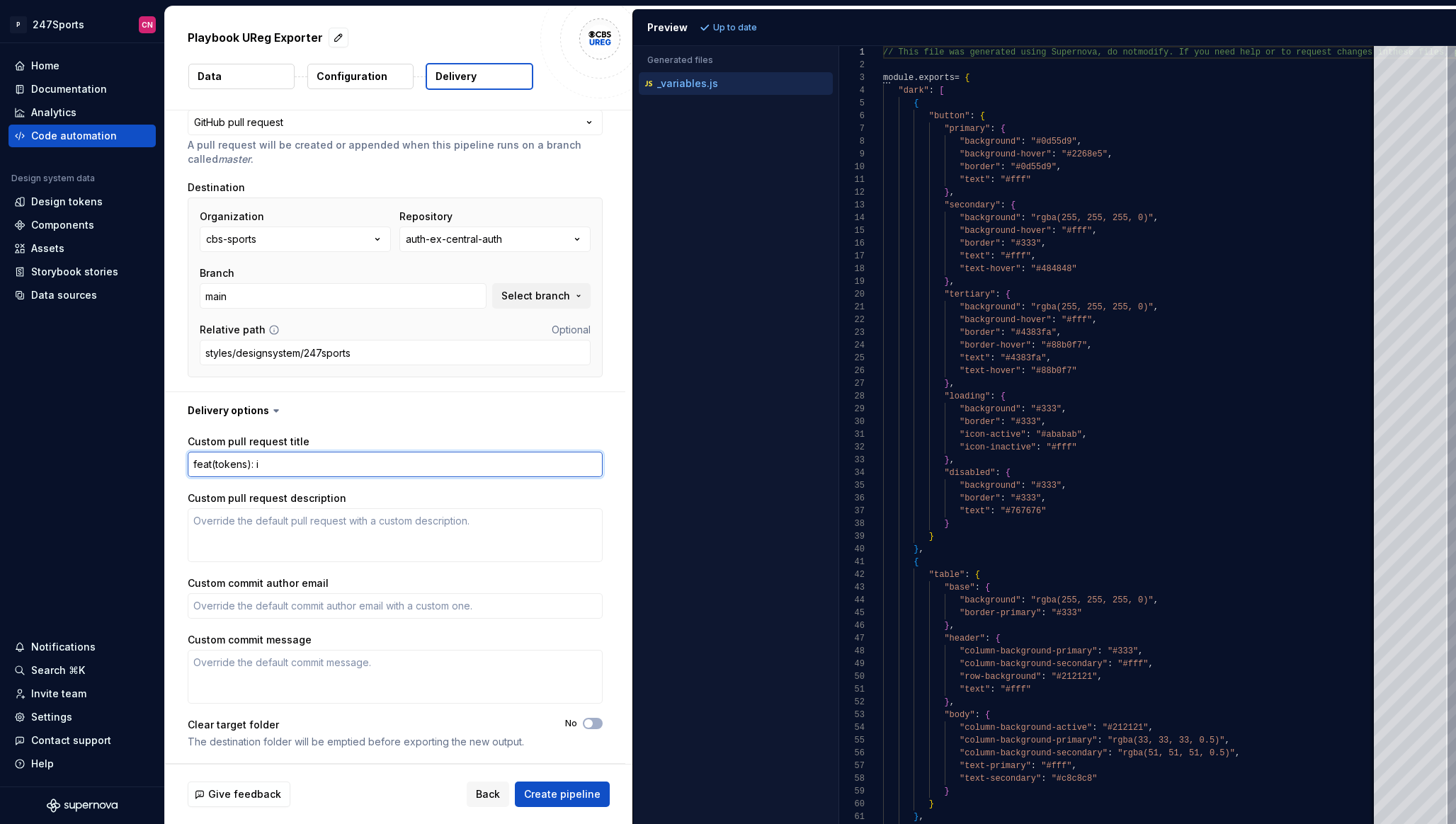
type textarea "*"
type textarea "feat(tokens): im"
type textarea "*"
type textarea "feat(tokens): imp"
type textarea "*"
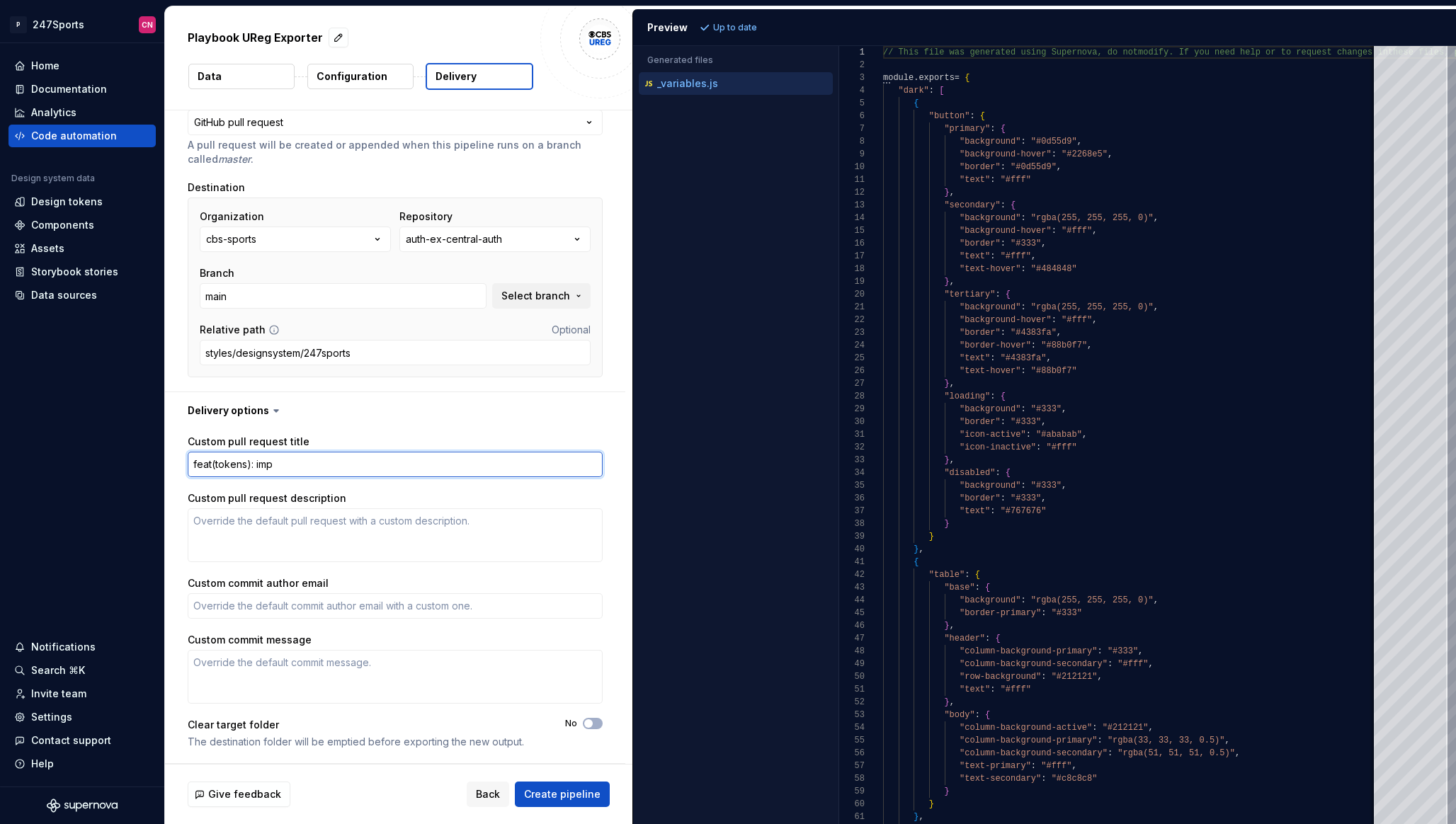
type textarea "feat(tokens): impo"
type textarea "*"
type textarea "feat(tokens): imp"
type textarea "*"
type textarea "feat(tokens): im"
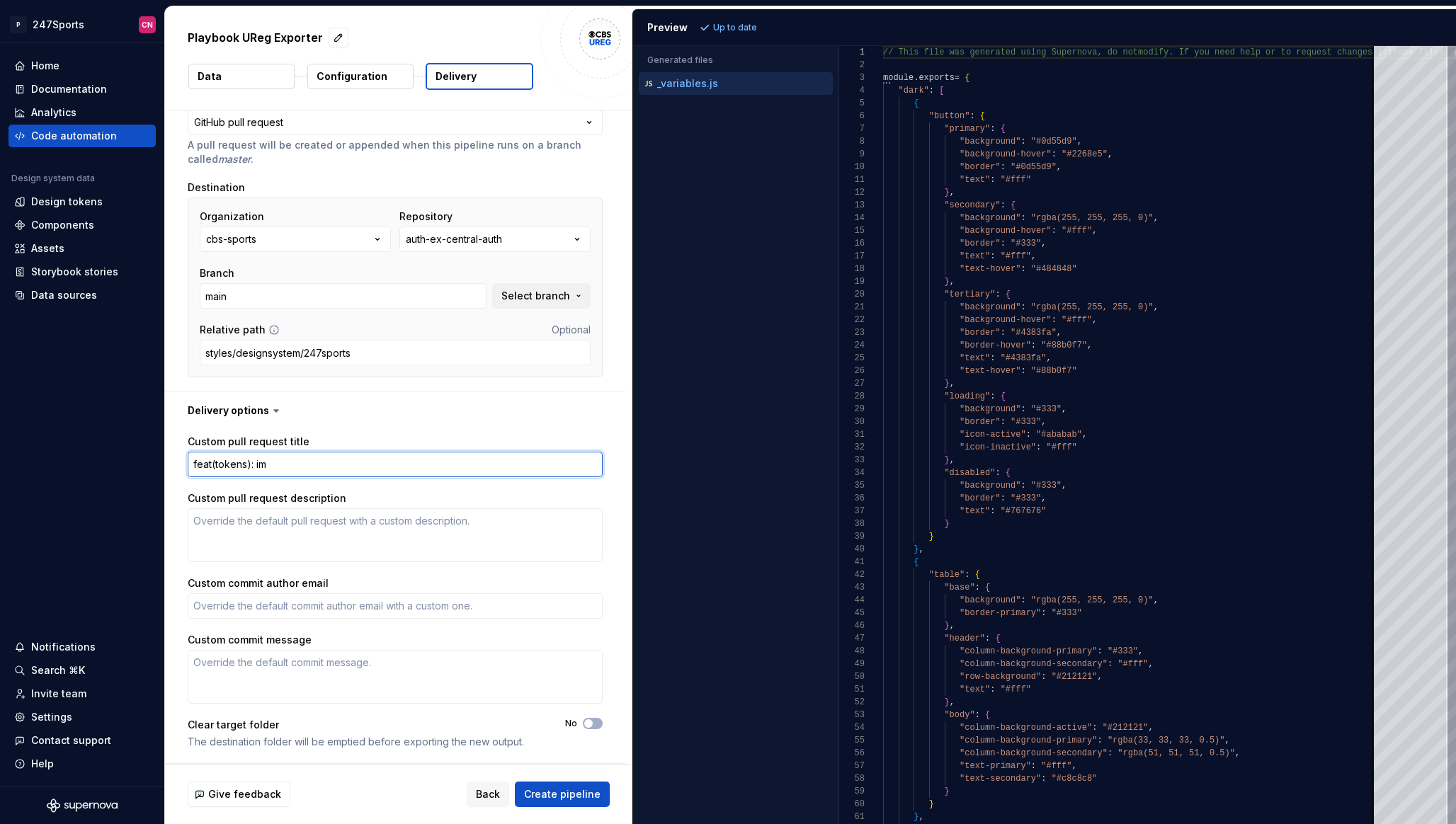
type textarea "*"
type textarea "feat(tokens): i"
type textarea "*"
type textarea "feat(tokens):"
type textarea "*"
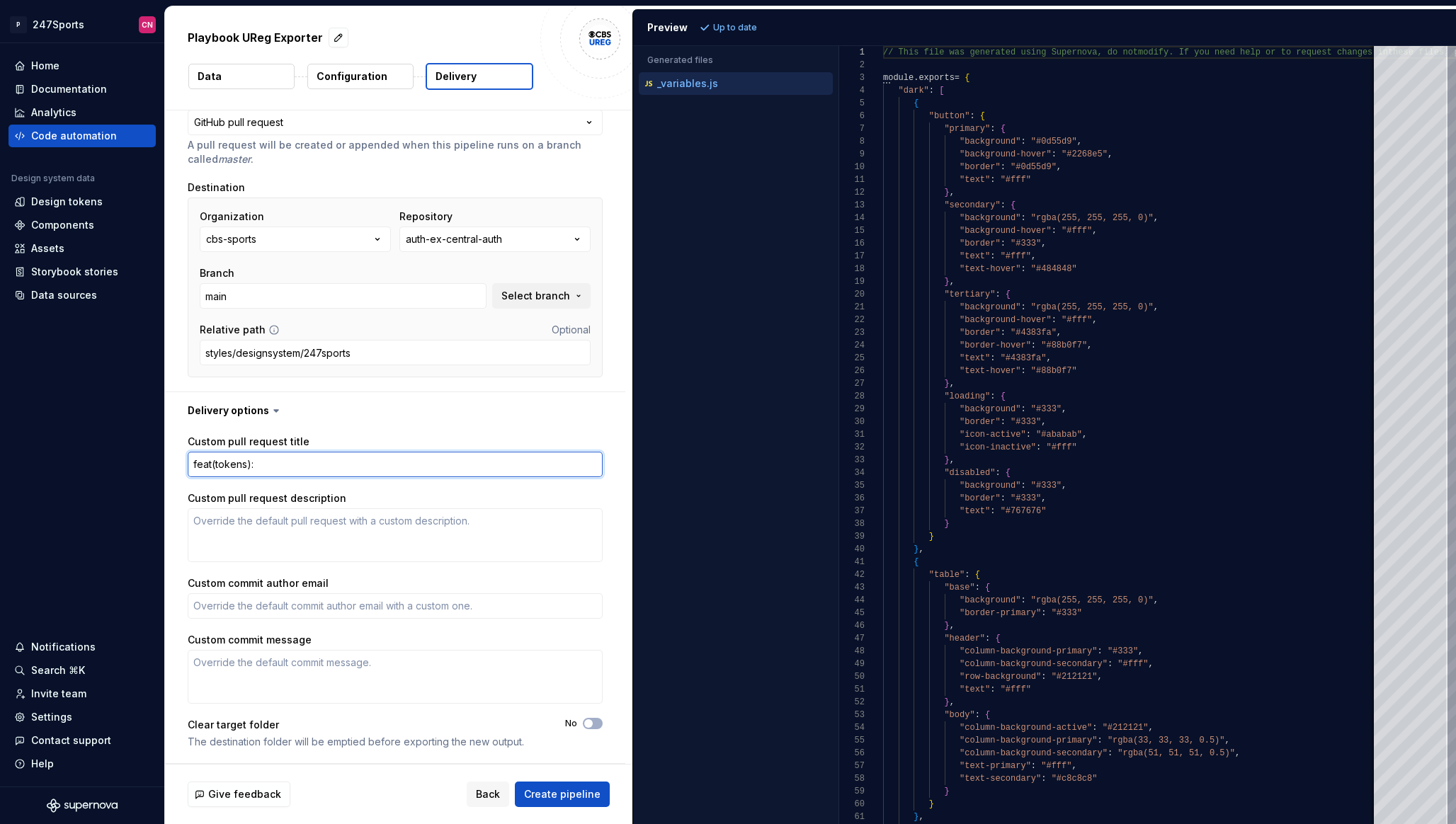
type textarea "feat(tokens): a"
type textarea "*"
type textarea "feat(tokens): ad"
type textarea "*"
type textarea "feat(tokens): addi"
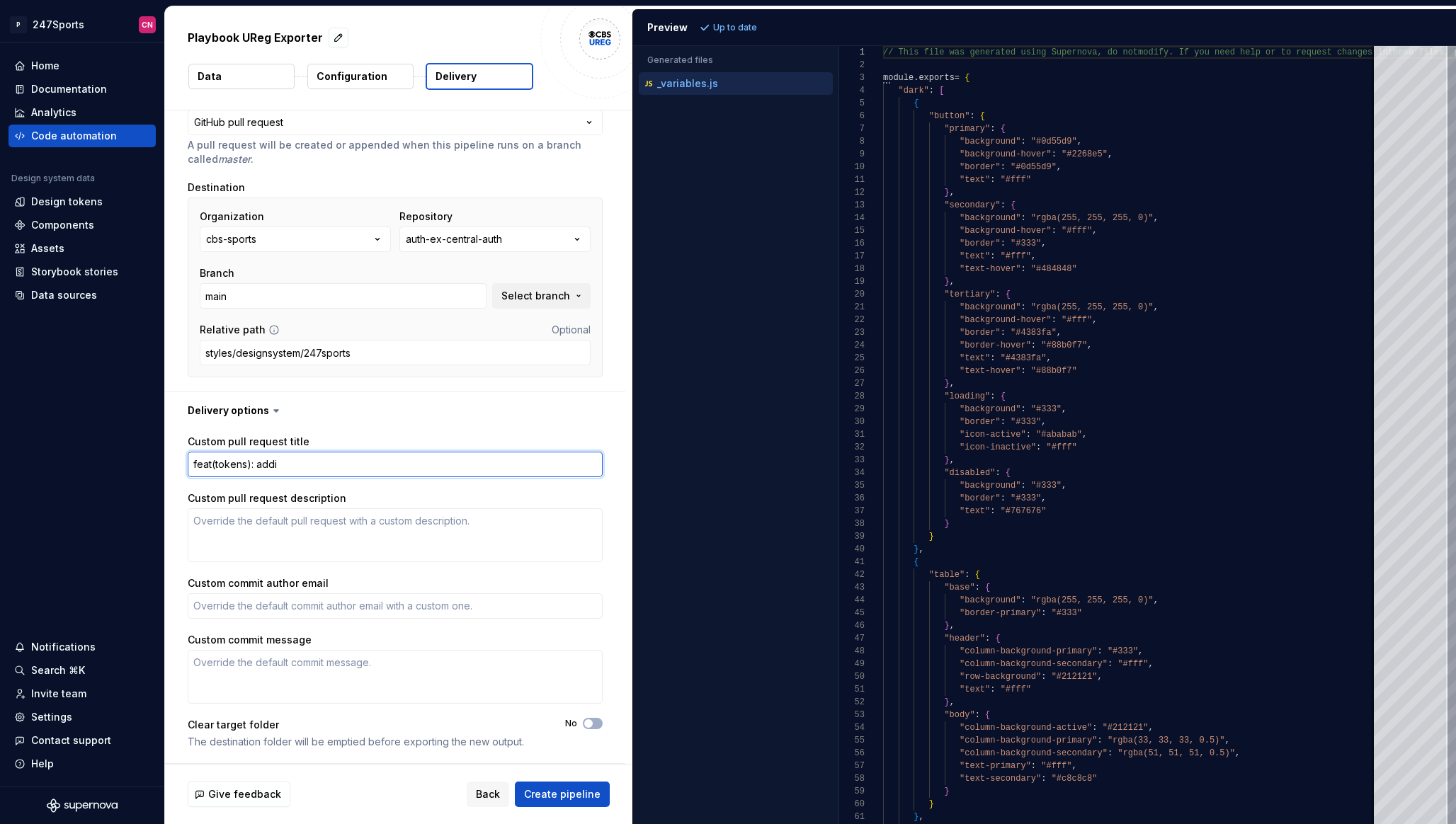
type textarea "*"
type textarea "feat(tokens): addin"
type textarea "*"
type textarea "feat(tokens): adding"
type textarea "*"
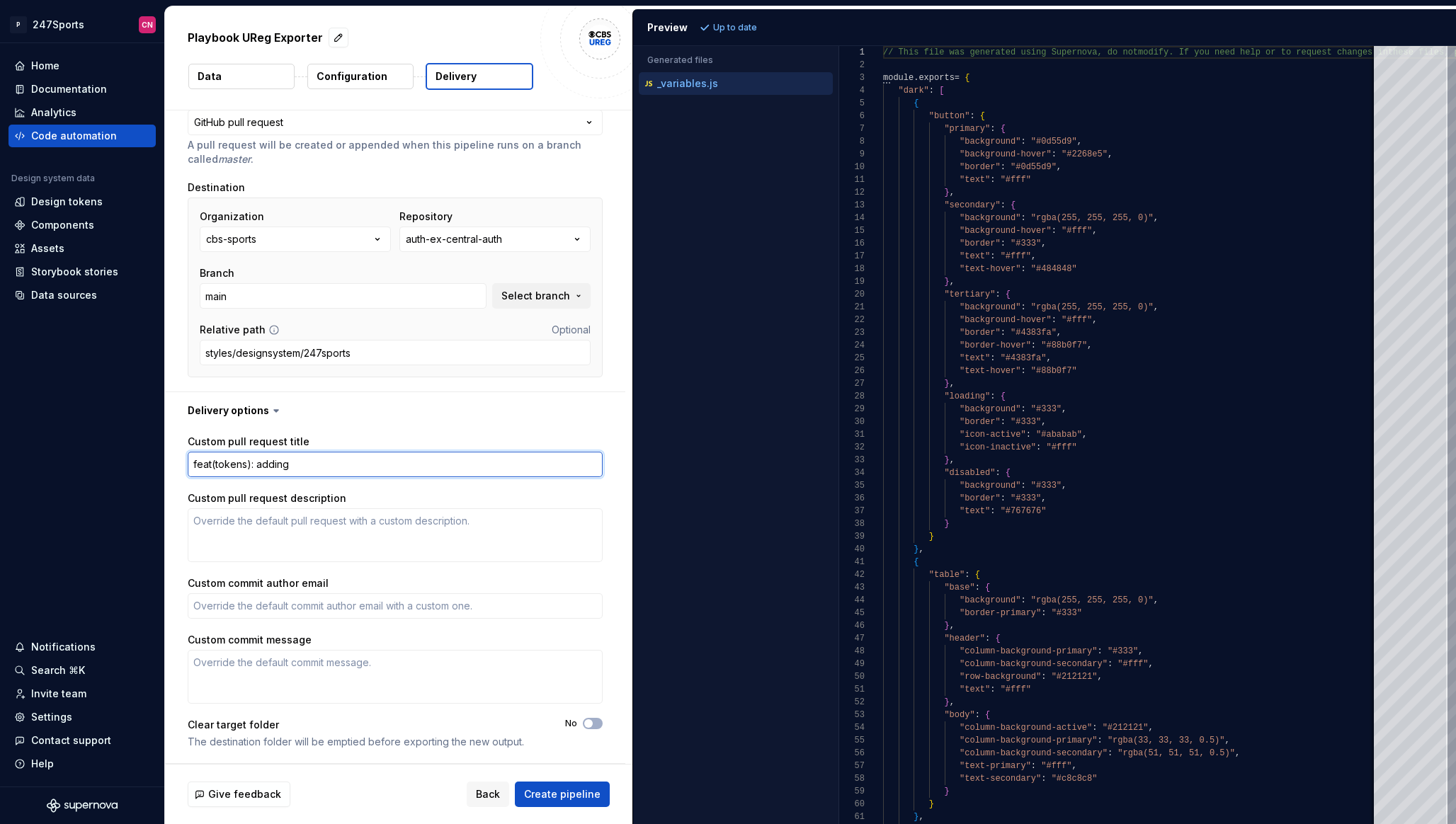
type textarea "feat(tokens): adding"
type textarea "*"
type textarea "feat(tokens): adding 2"
type textarea "*"
type textarea "feat(tokens): adding 24"
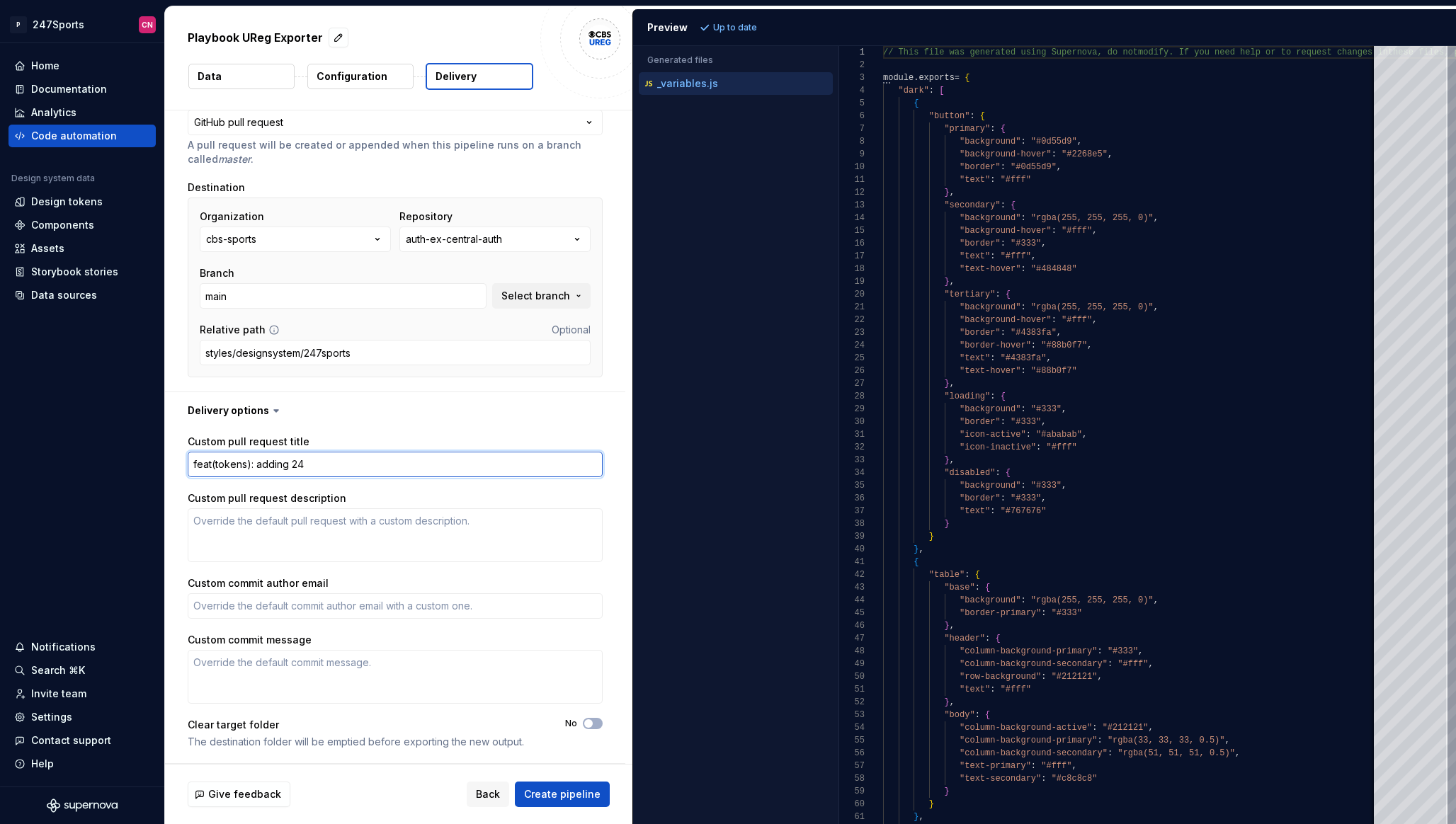
type textarea "*"
type textarea "feat(tokens): adding 247"
type textarea "*"
type textarea "feat(tokens): adding 247s"
type textarea "*"
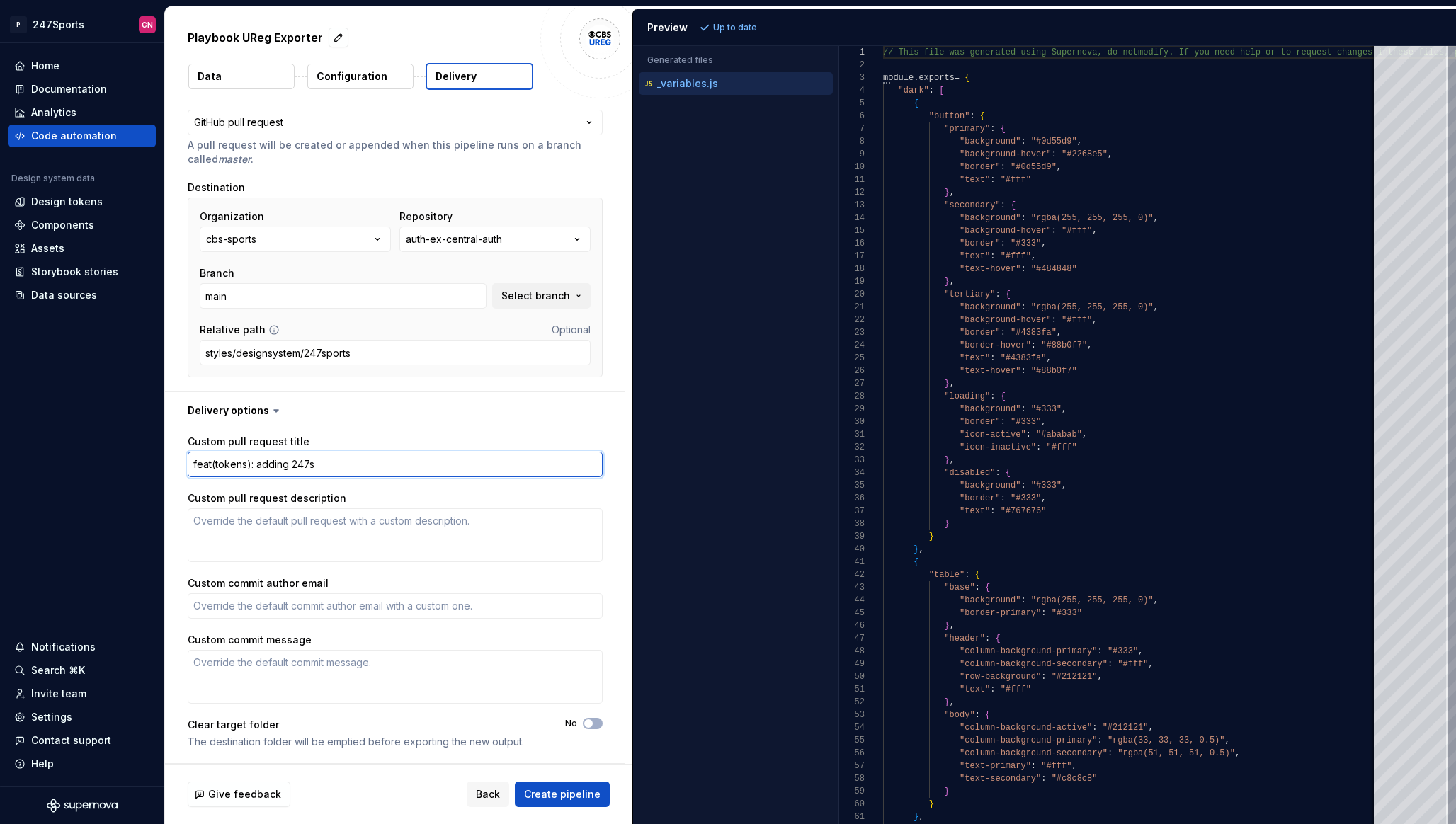
type textarea "feat(tokens): adding 247sp"
type textarea "*"
type textarea "feat(tokens): adding 247spo"
type textarea "*"
type textarea "feat(tokens): adding 247spor"
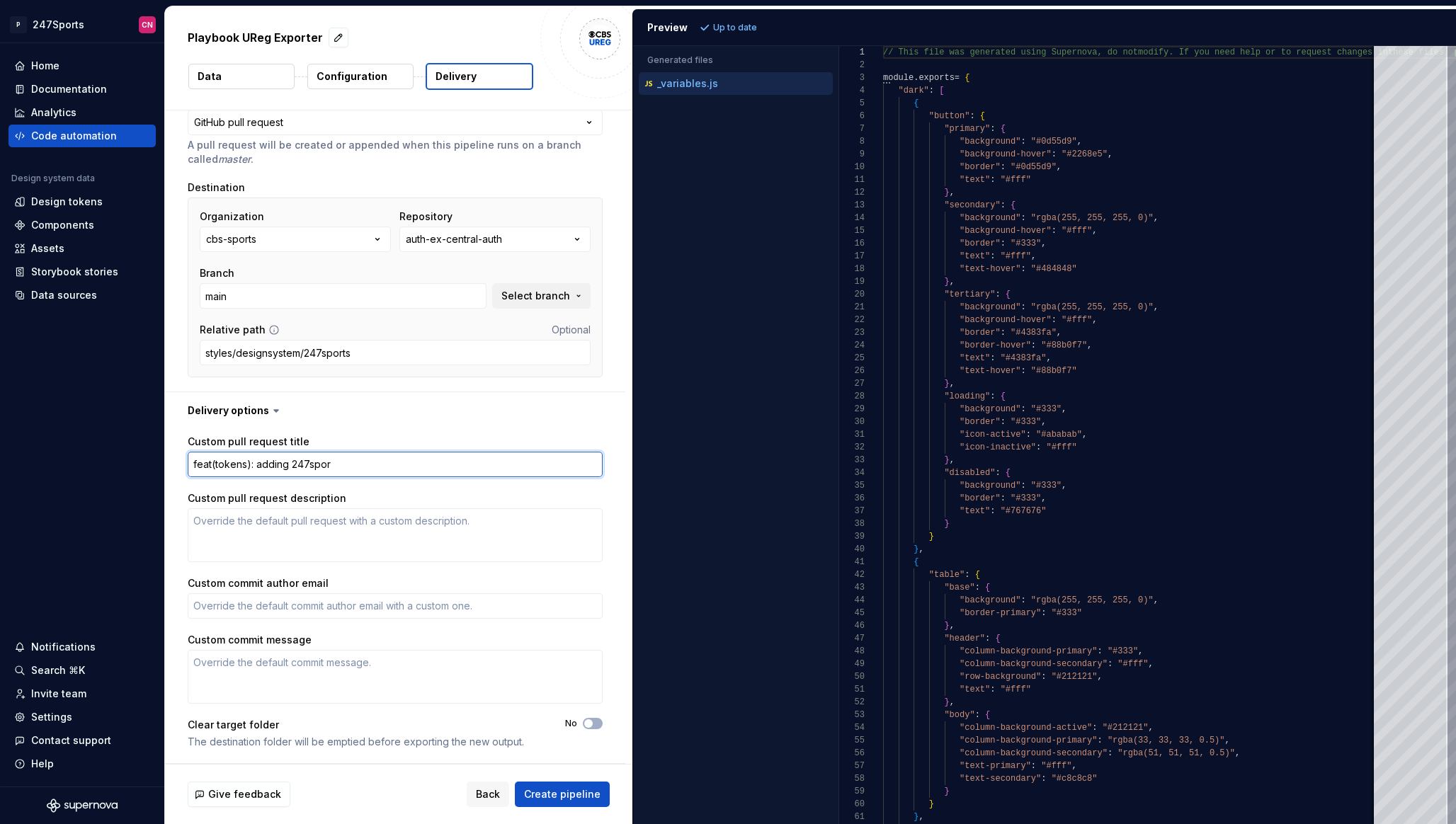
type textarea "*"
type textarea "feat(tokens): adding 247sport"
type textarea "*"
type textarea "feat(tokens): adding 247sports"
type textarea "*"
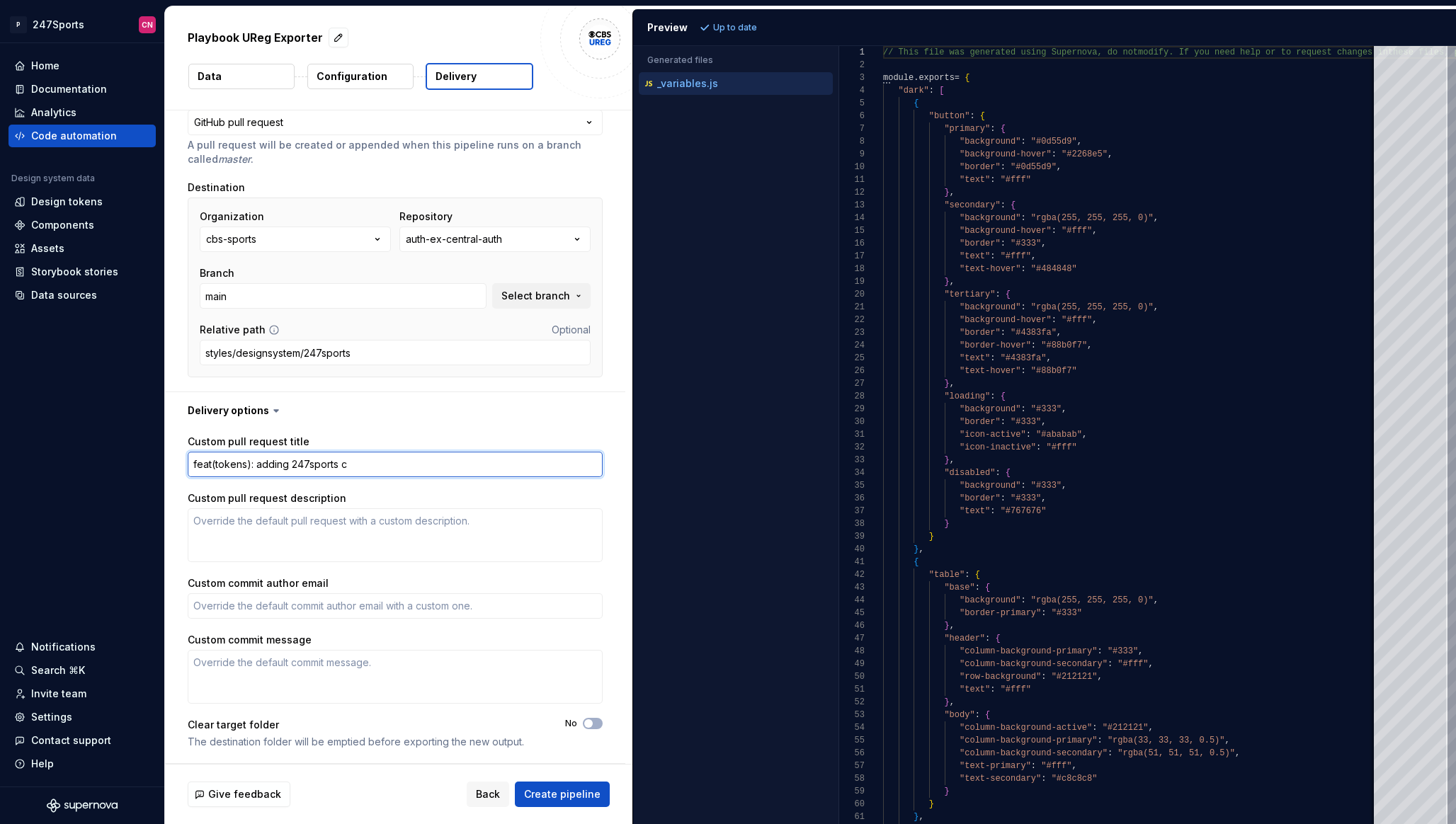
type textarea "feat(tokens): adding 247sports co"
type textarea "*"
type textarea "feat(tokens): adding 247sports colo"
type textarea "*"
type textarea "feat(tokens): adding 247sports color"
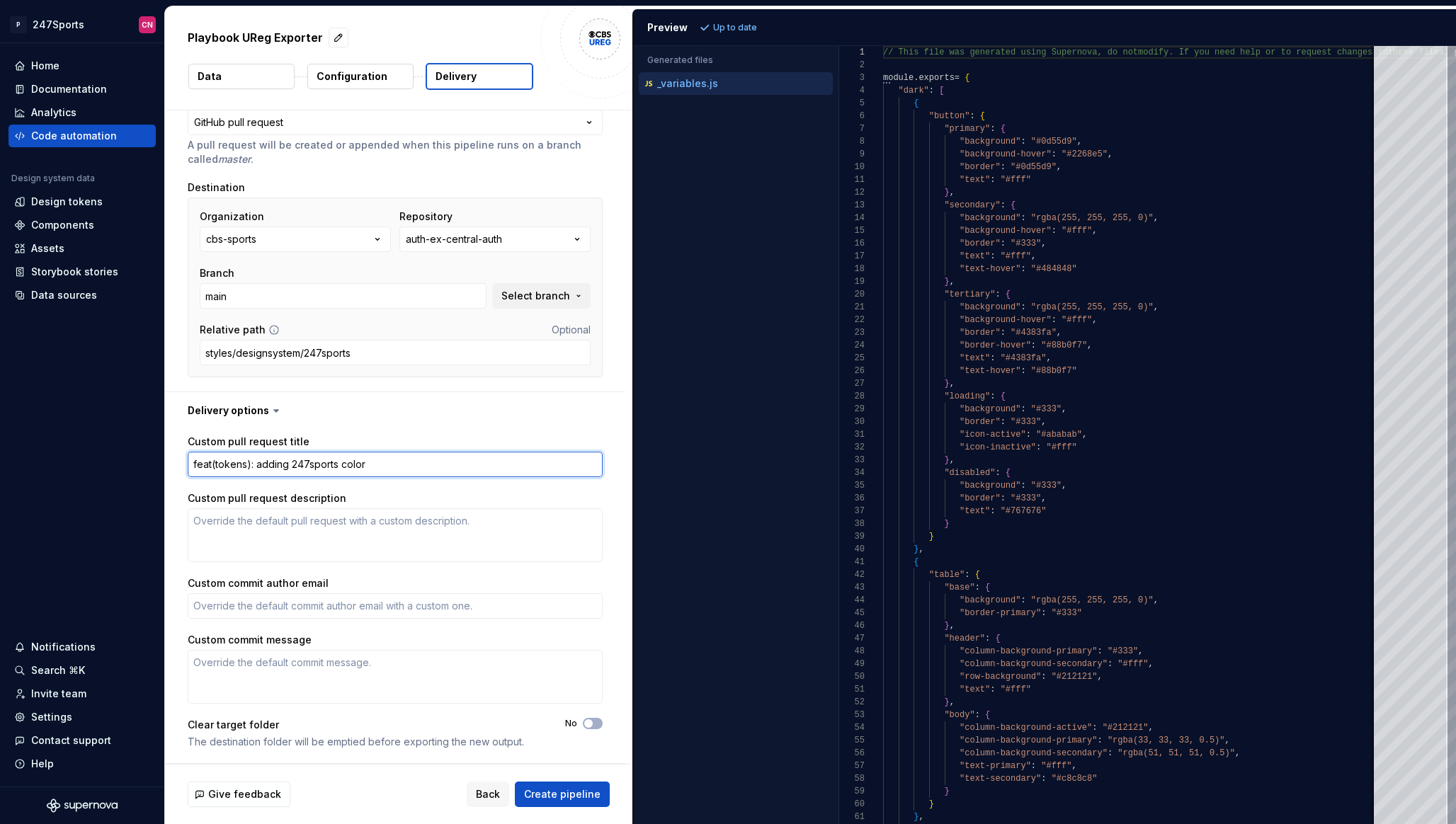
type textarea "*"
type textarea "feat(tokens): adding 247sports color"
type textarea "*"
type textarea "feat(tokens): adding 247sports color t"
type textarea "*"
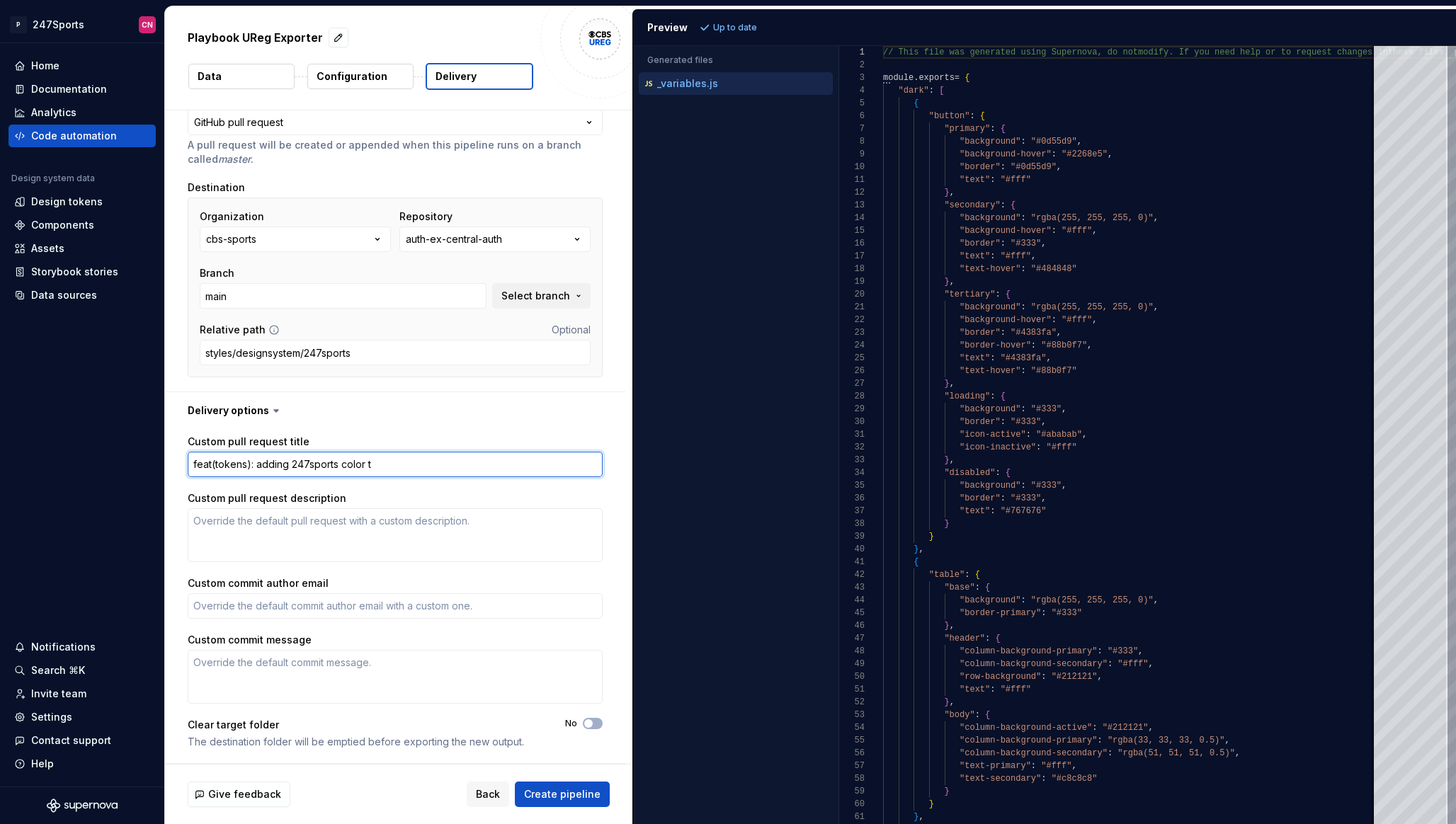
type textarea "feat(tokens): adding 247sports color to"
type textarea "*"
type textarea "feat(tokens): adding 247sports color toke"
type textarea "*"
type textarea "feat(tokens): adding 247sports color tokens"
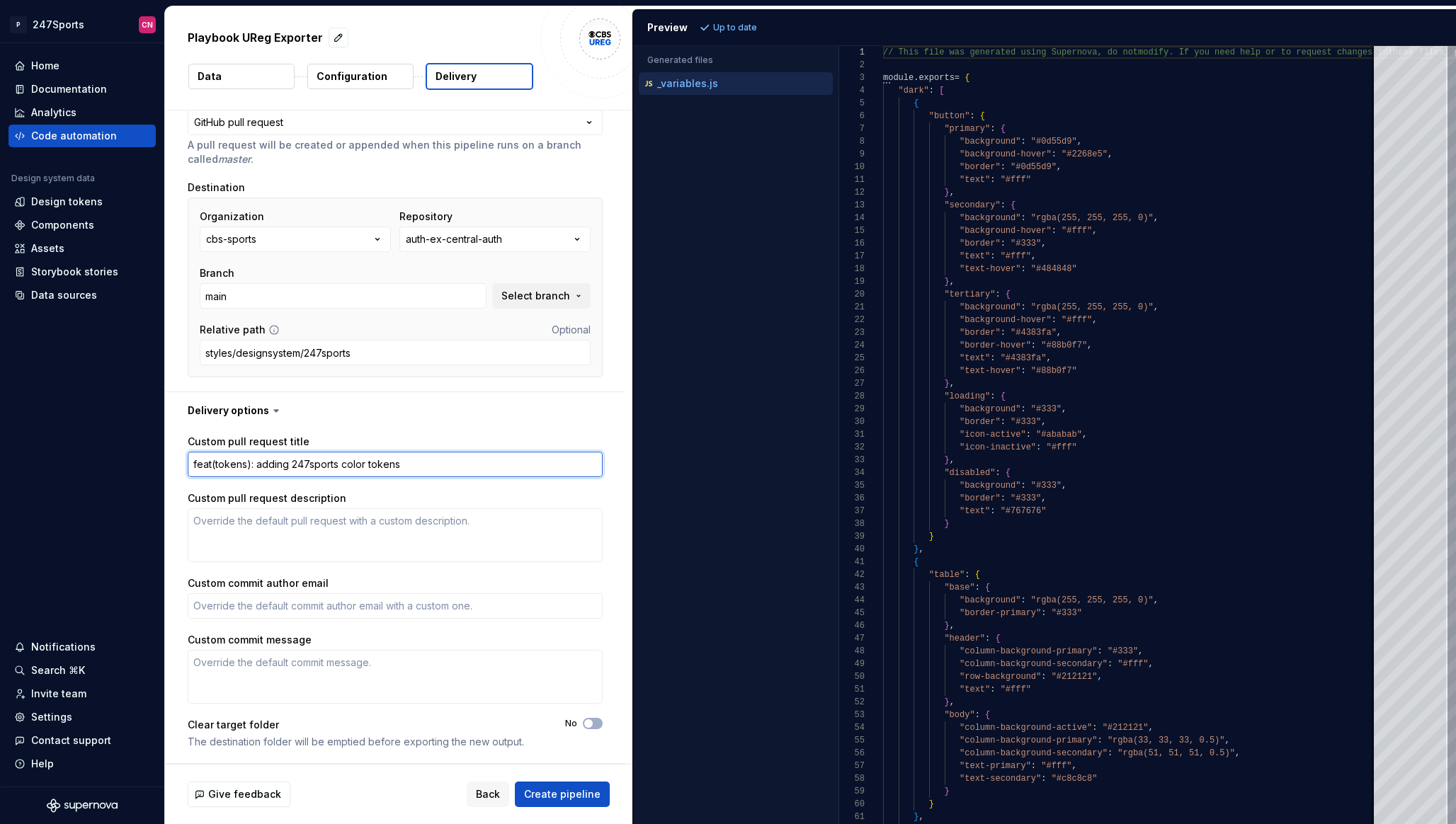
type textarea "*"
type textarea "feat(tokens): adding 247sports color tokens"
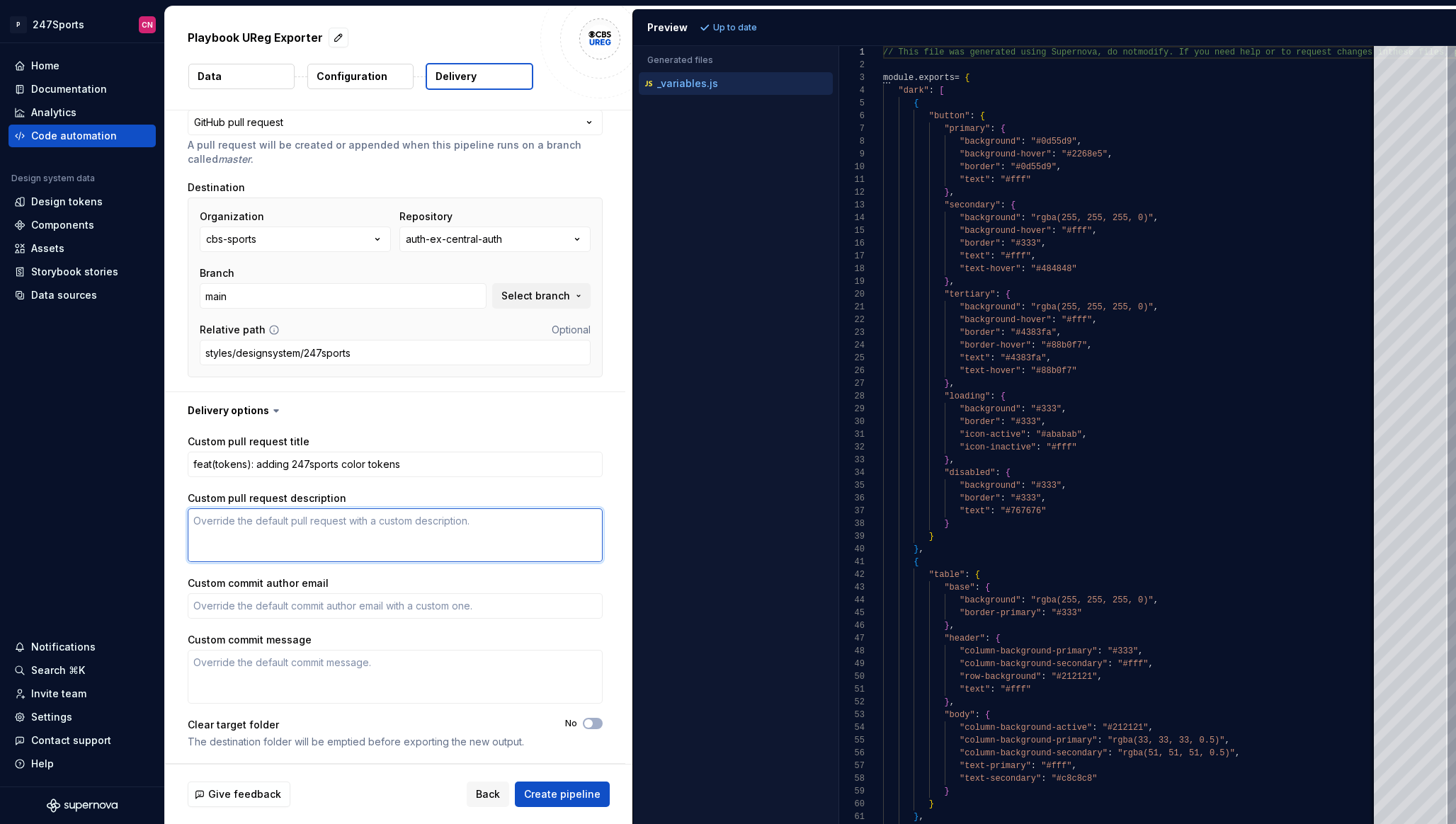
click at [464, 515] on textarea "Custom pull request description" at bounding box center [395, 535] width 415 height 54
type textarea "*"
type textarea "-"
type textarea "*"
type textarea "-"
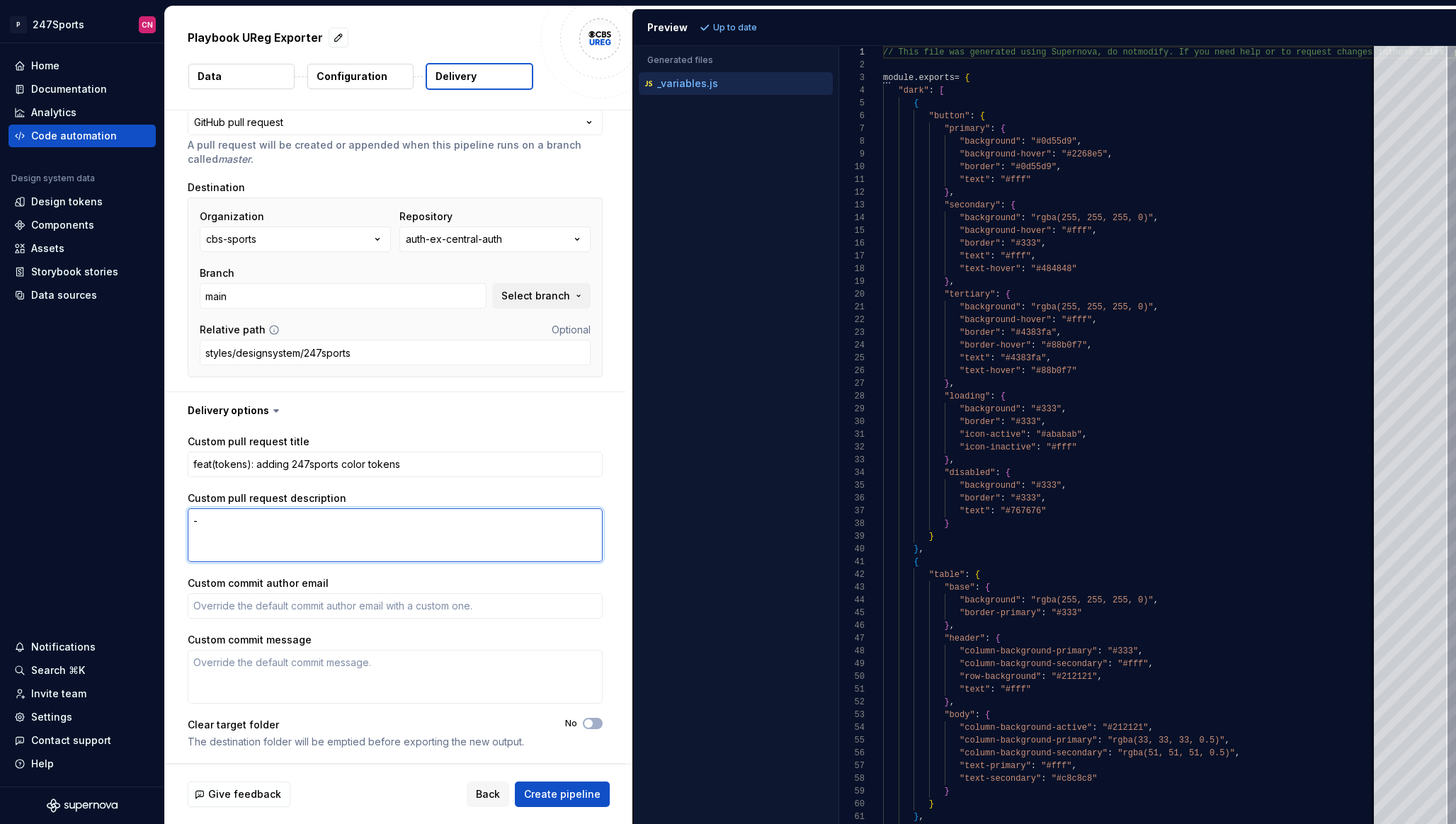
type textarea "*"
type textarea "- Fi"
type textarea "*"
type textarea "- Fir"
type textarea "*"
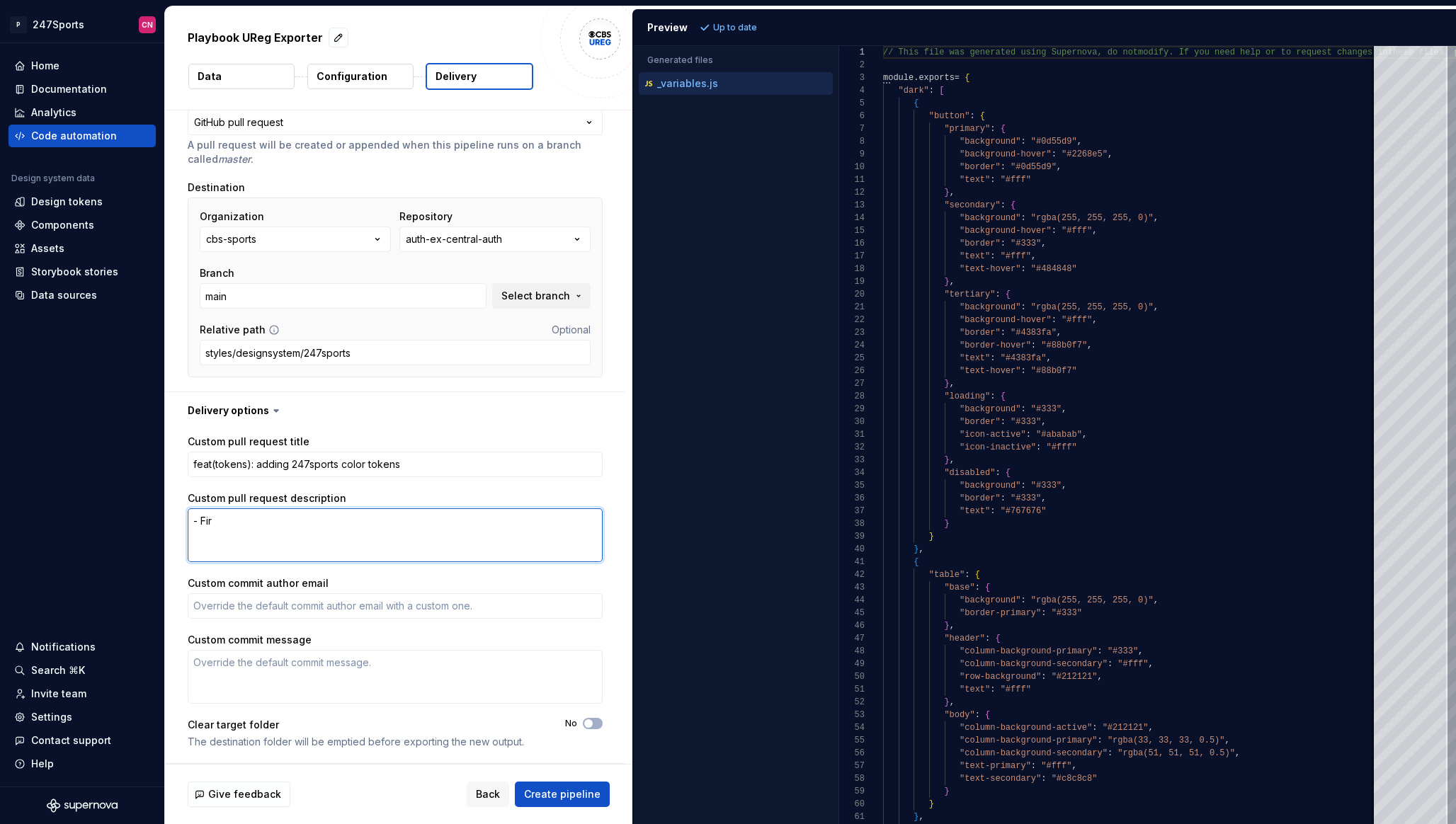
type textarea "- Firs"
type textarea "*"
type textarea "- First"
type textarea "*"
type textarea "- First"
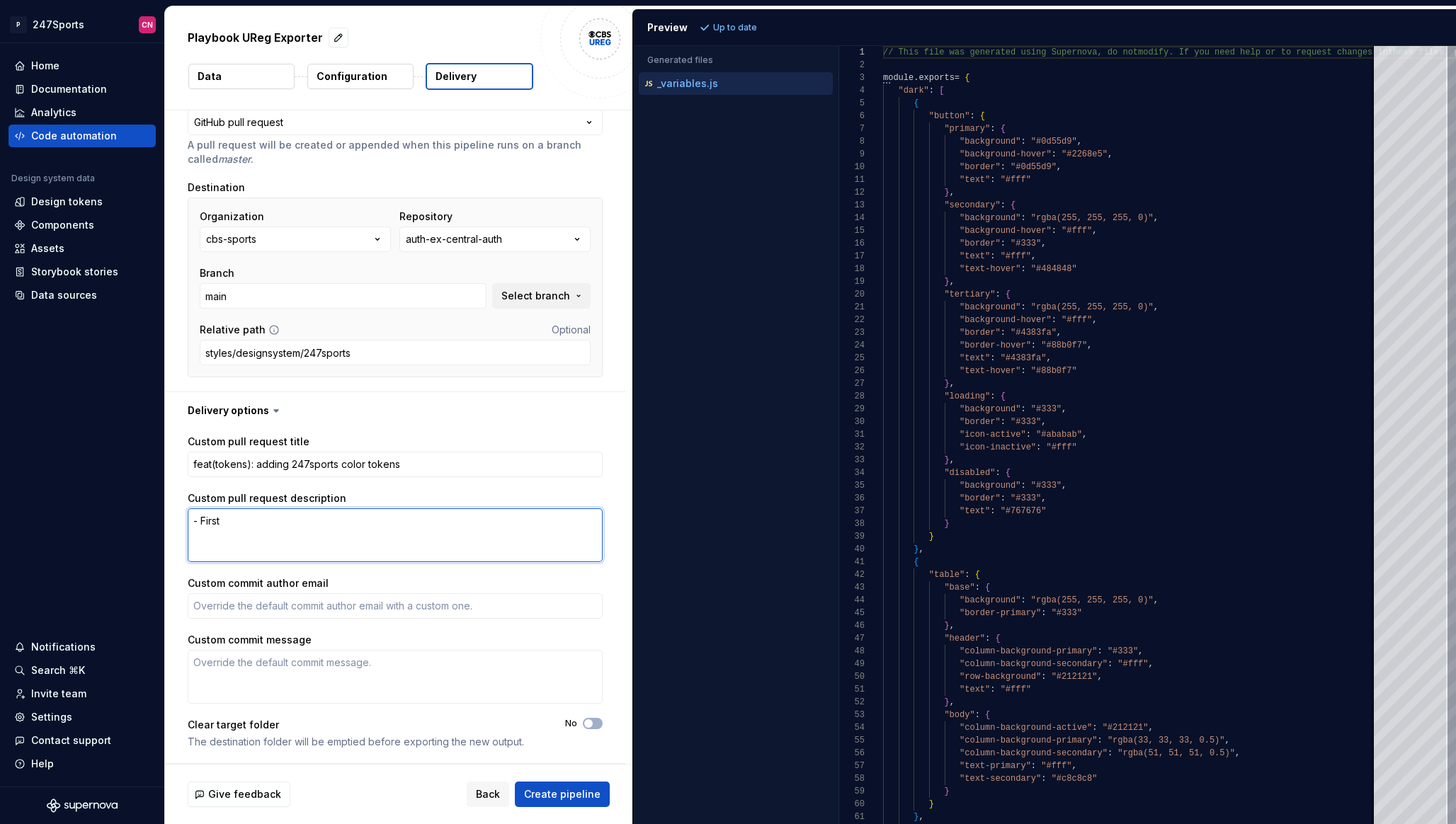
type textarea "*"
type textarea "- First i"
type textarea "*"
type textarea "- First im"
type textarea "*"
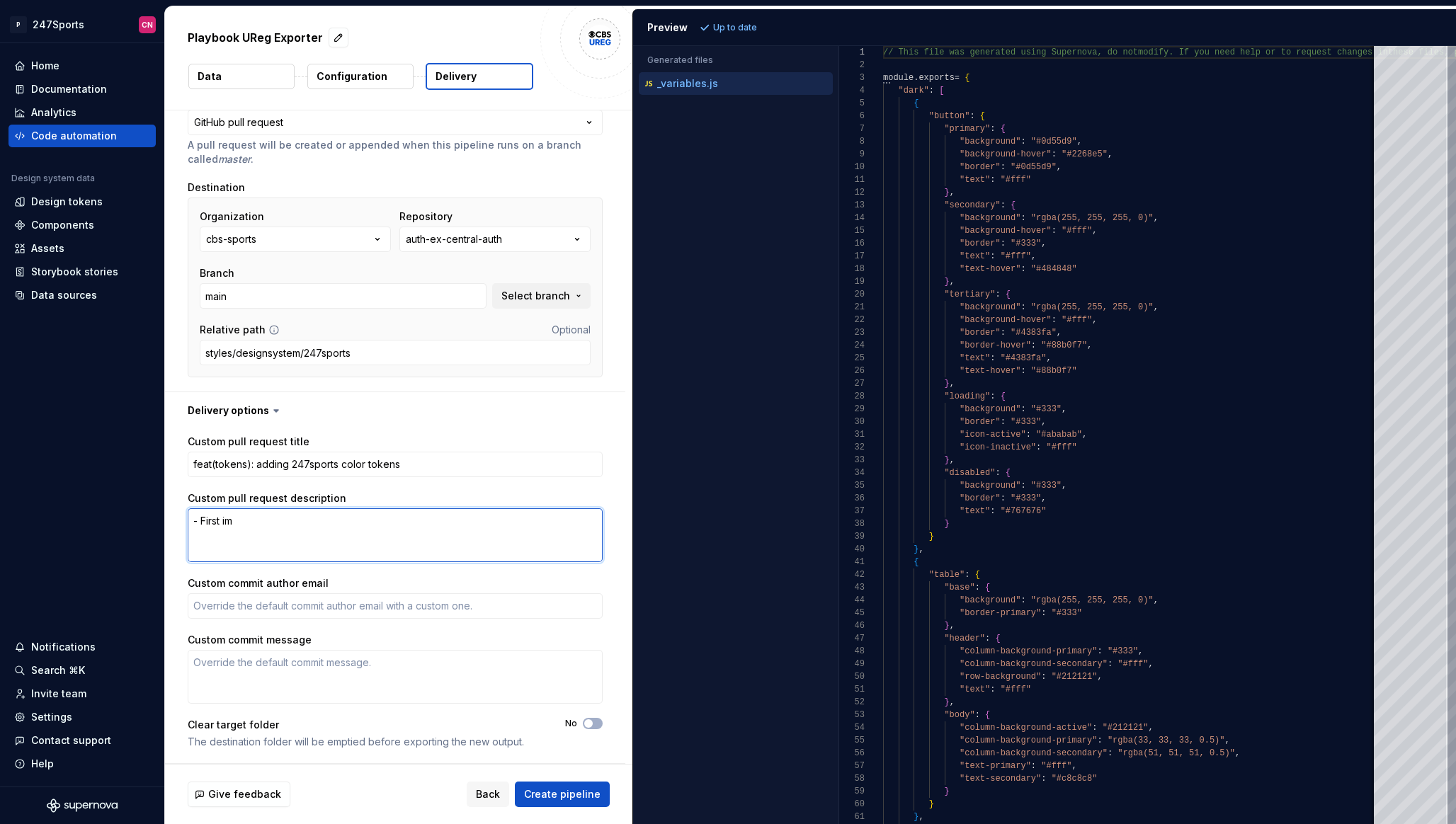
type textarea "- First imp"
type textarea "*"
type textarea "- First impo"
type textarea "*"
type textarea "- First impor"
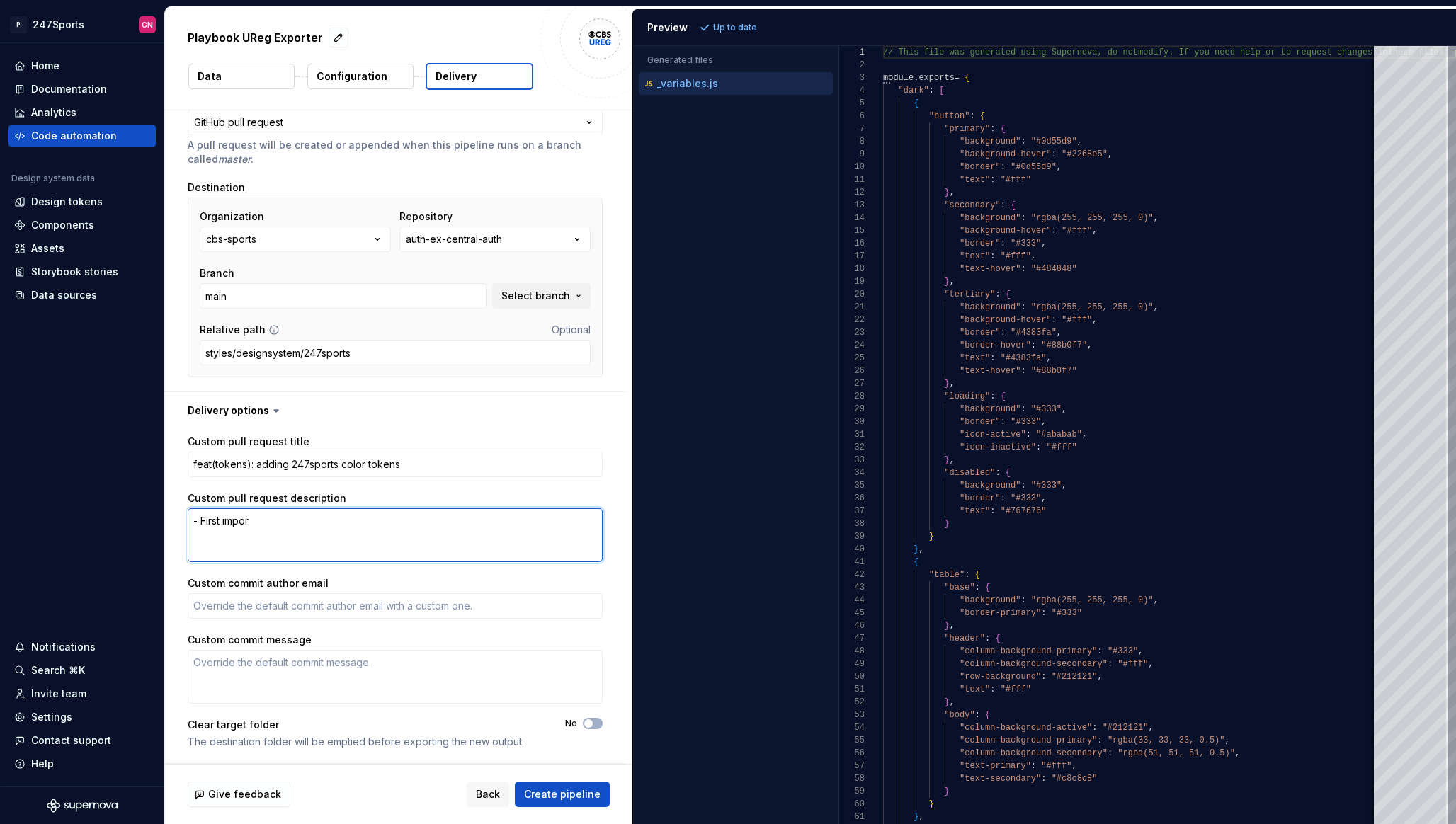
type textarea "*"
type textarea "- First import"
type textarea "*"
type textarea "- First import o"
type textarea "*"
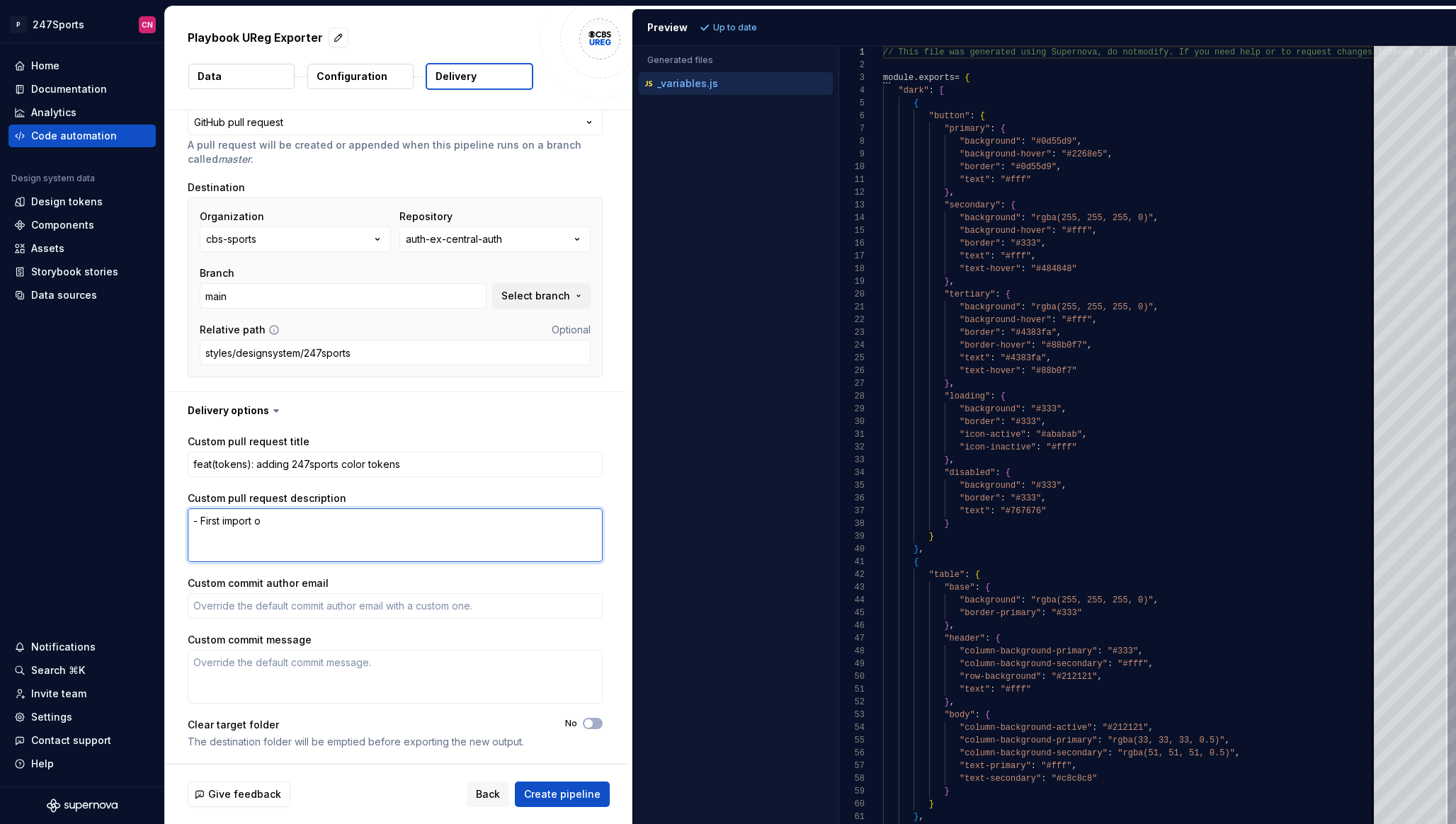
type textarea "- First import of"
type textarea "*"
type textarea "- First import of"
type textarea "*"
type textarea "- First import of t"
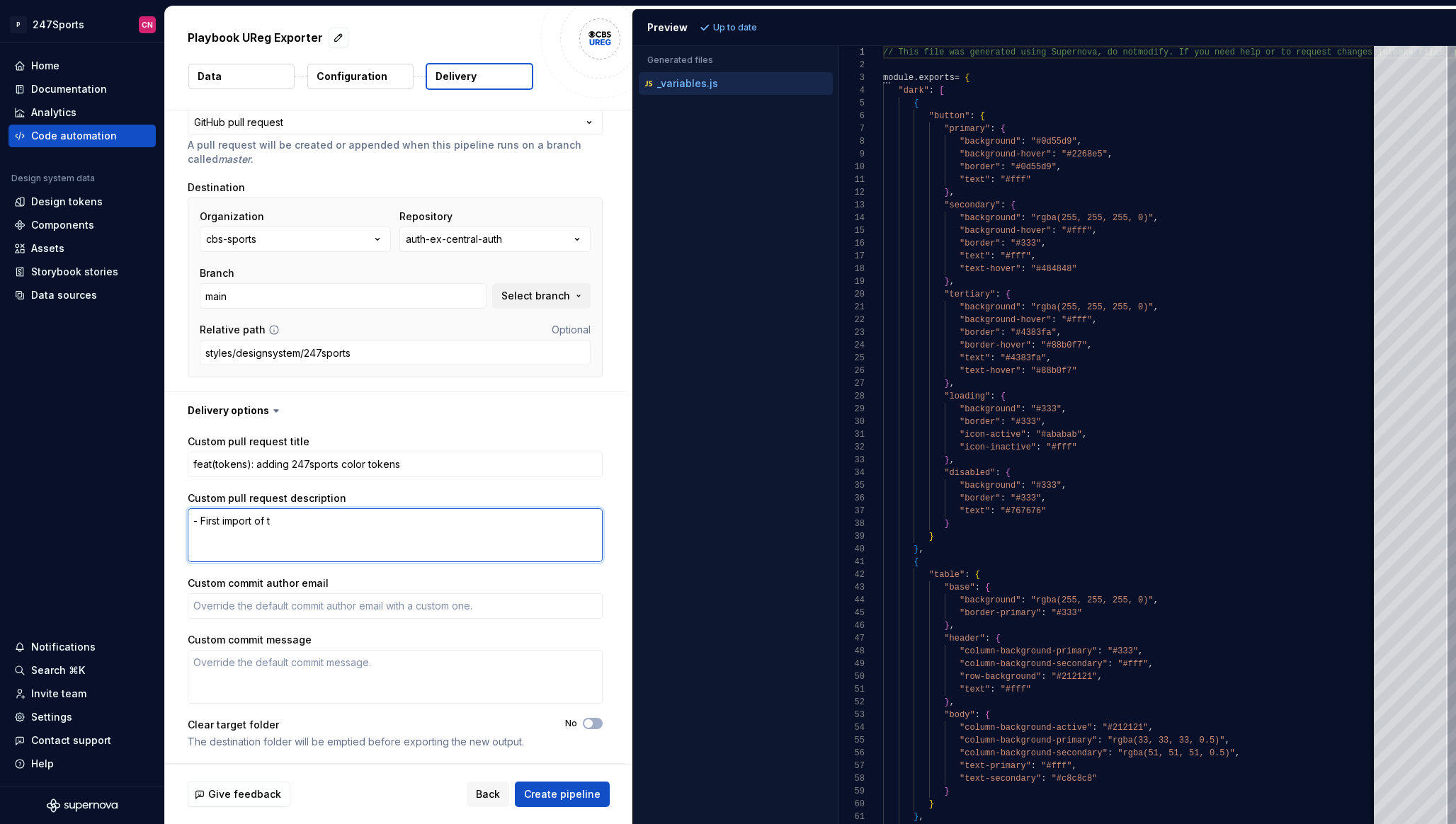
type textarea "*"
type textarea "- First import of the"
type textarea "*"
type textarea "- First import of the"
type textarea "*"
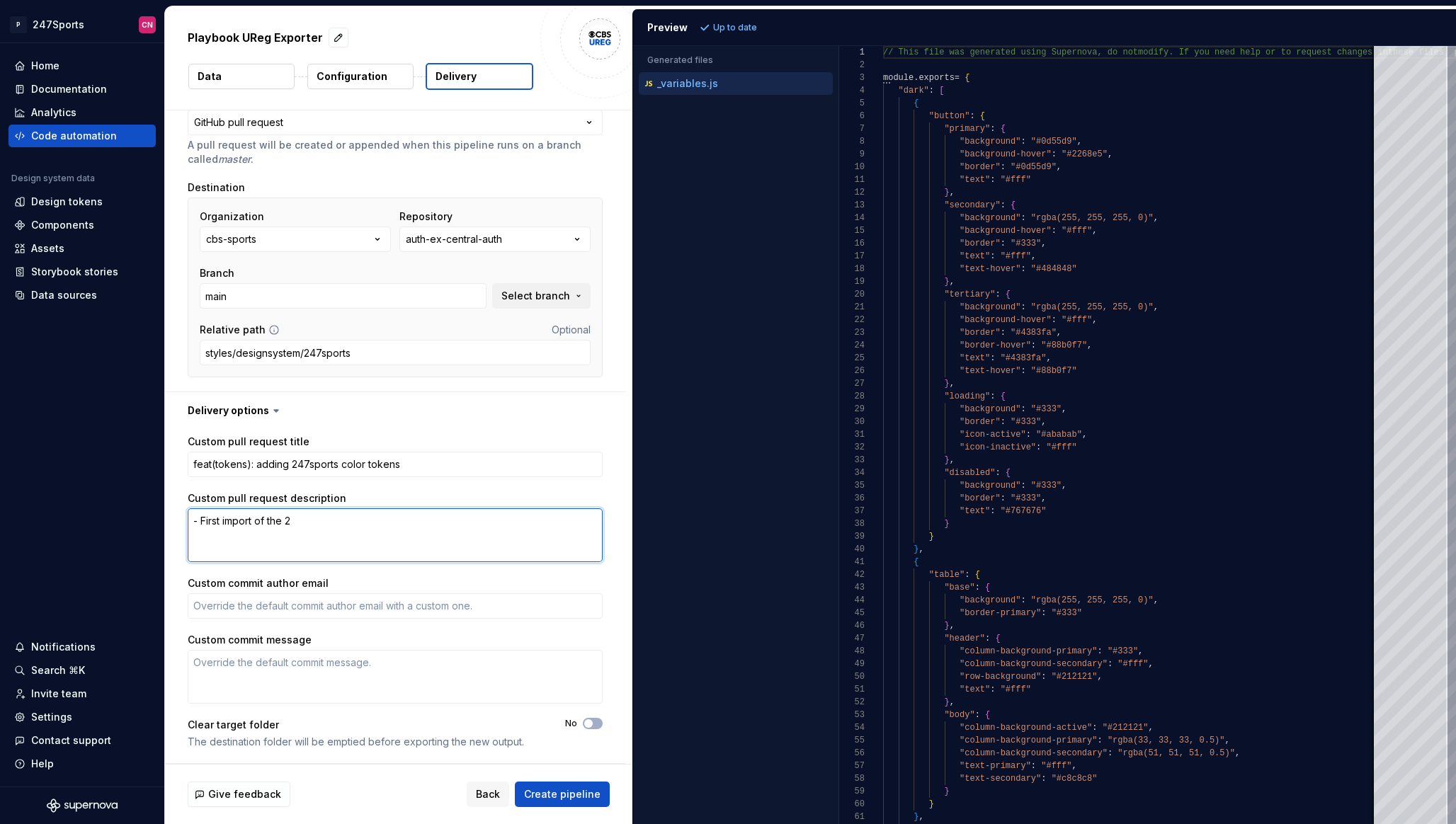
type textarea "- First import of the 24"
type textarea "*"
type textarea "- First import of the 247"
type textarea "*"
type textarea "- First import of the 247"
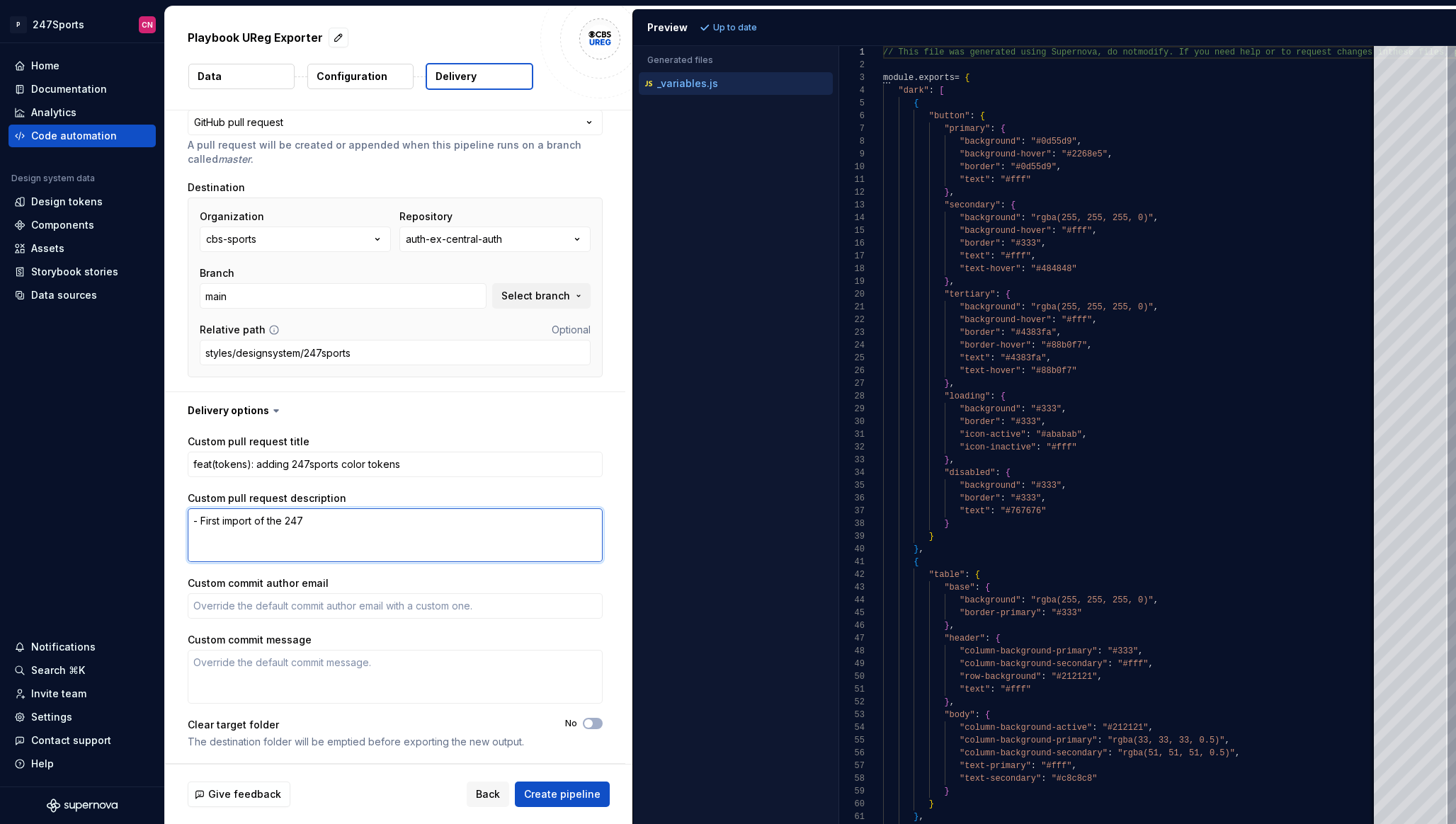
type textarea "*"
type textarea "- First import of the 247 S"
type textarea "*"
type textarea "- First import of the 247 Sp"
type textarea "*"
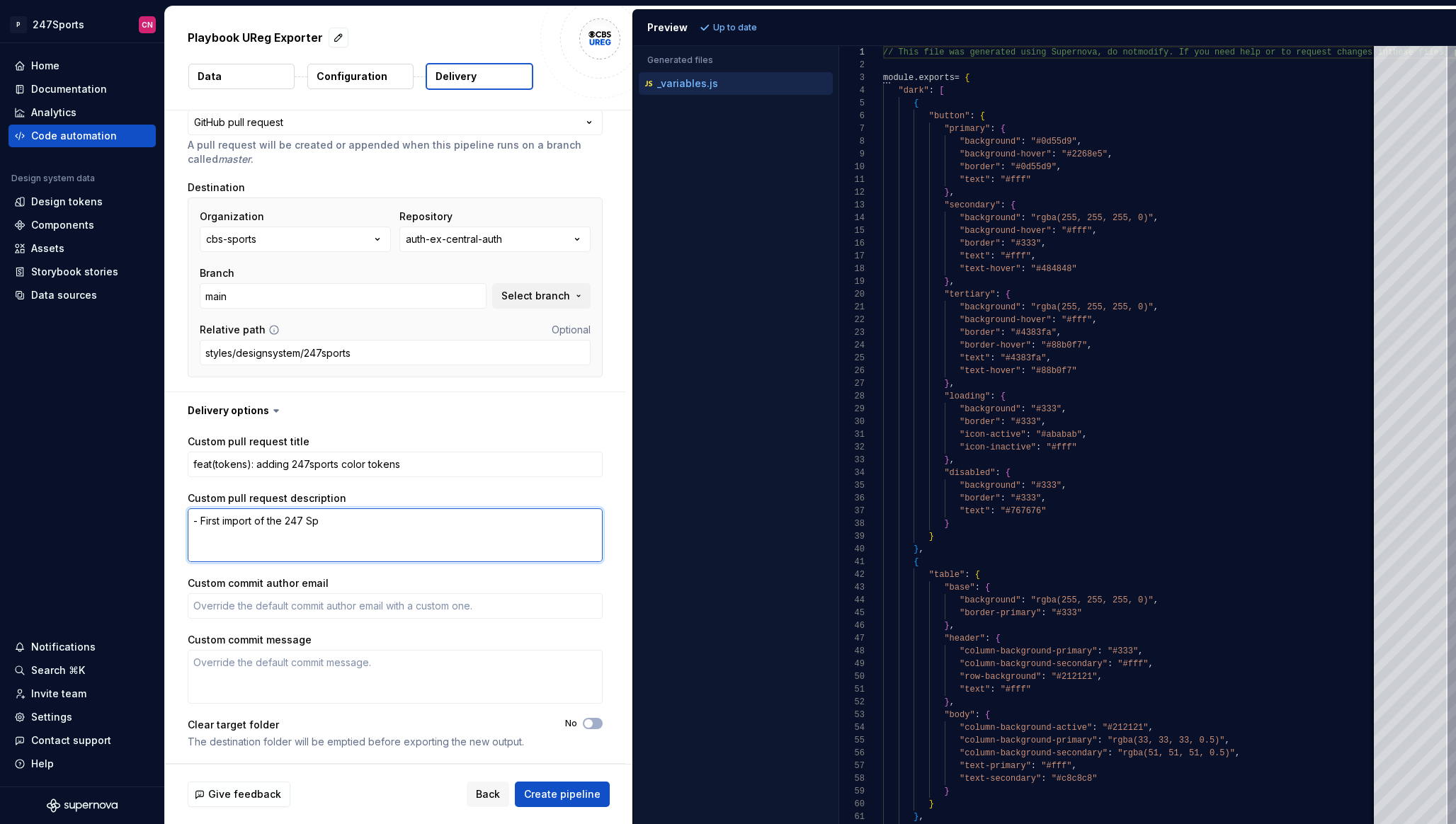
type textarea "- First import of the 247 S"
type textarea "*"
type textarea "- First import of the 247"
type textarea "*"
type textarea "- First import of the 247"
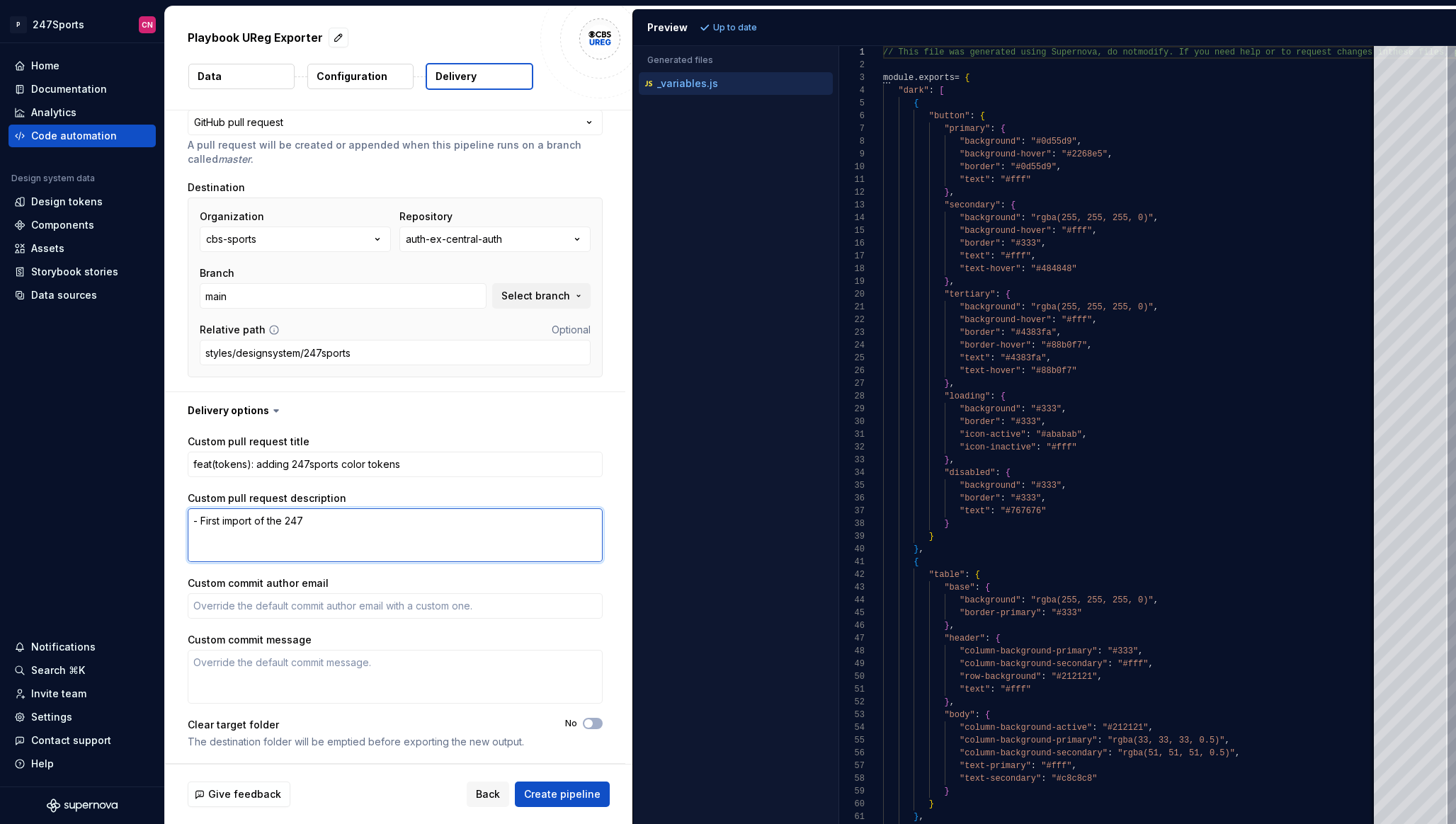
type textarea "*"
type textarea "- First import of the 247S"
type textarea "*"
type textarea "- First import of the 247Sp"
type textarea "*"
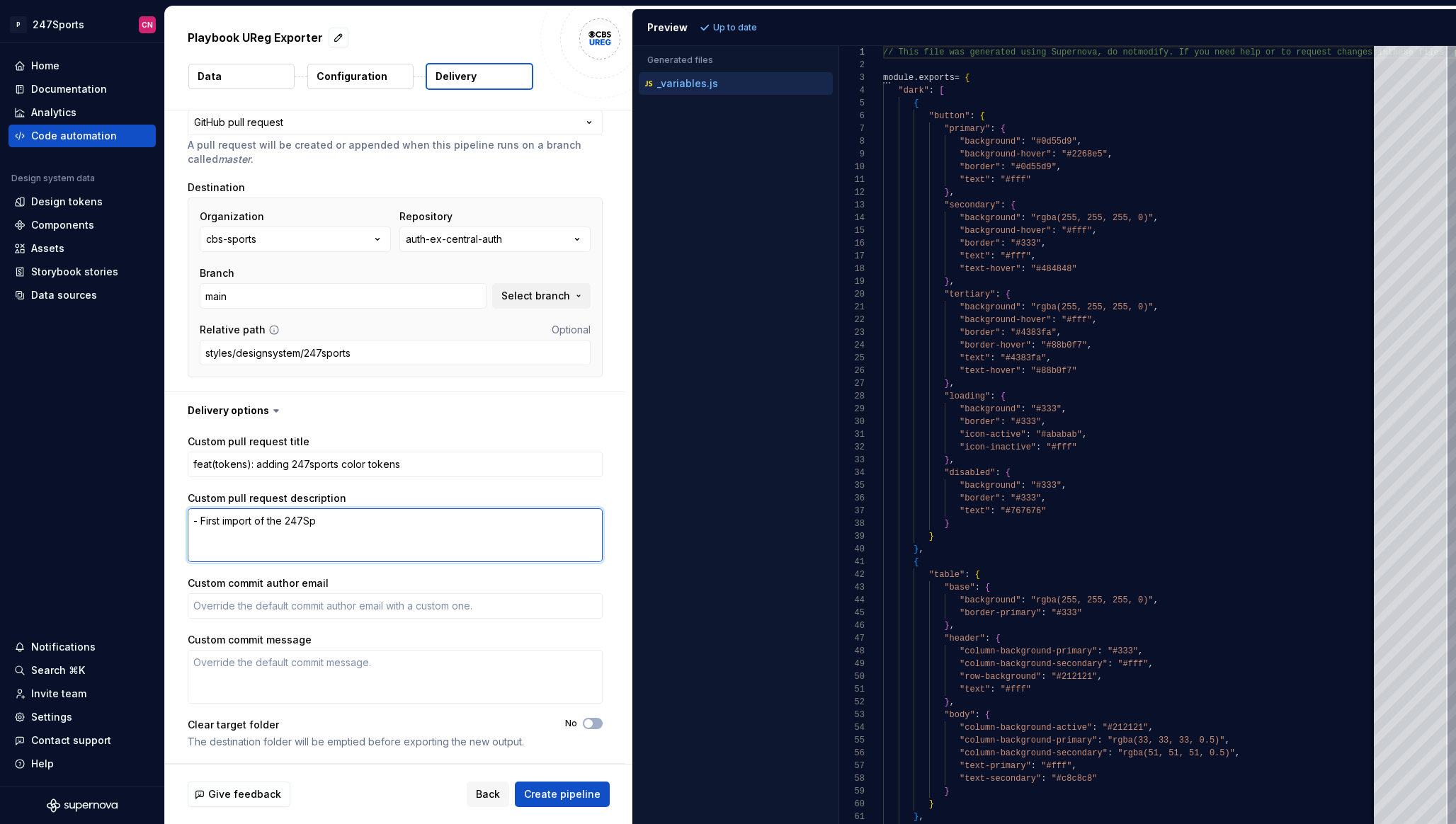
type textarea "- First import of the 247Spo"
type textarea "*"
type textarea "- First import of the 247Spor"
type textarea "*"
type textarea "- First import of the 247Sport"
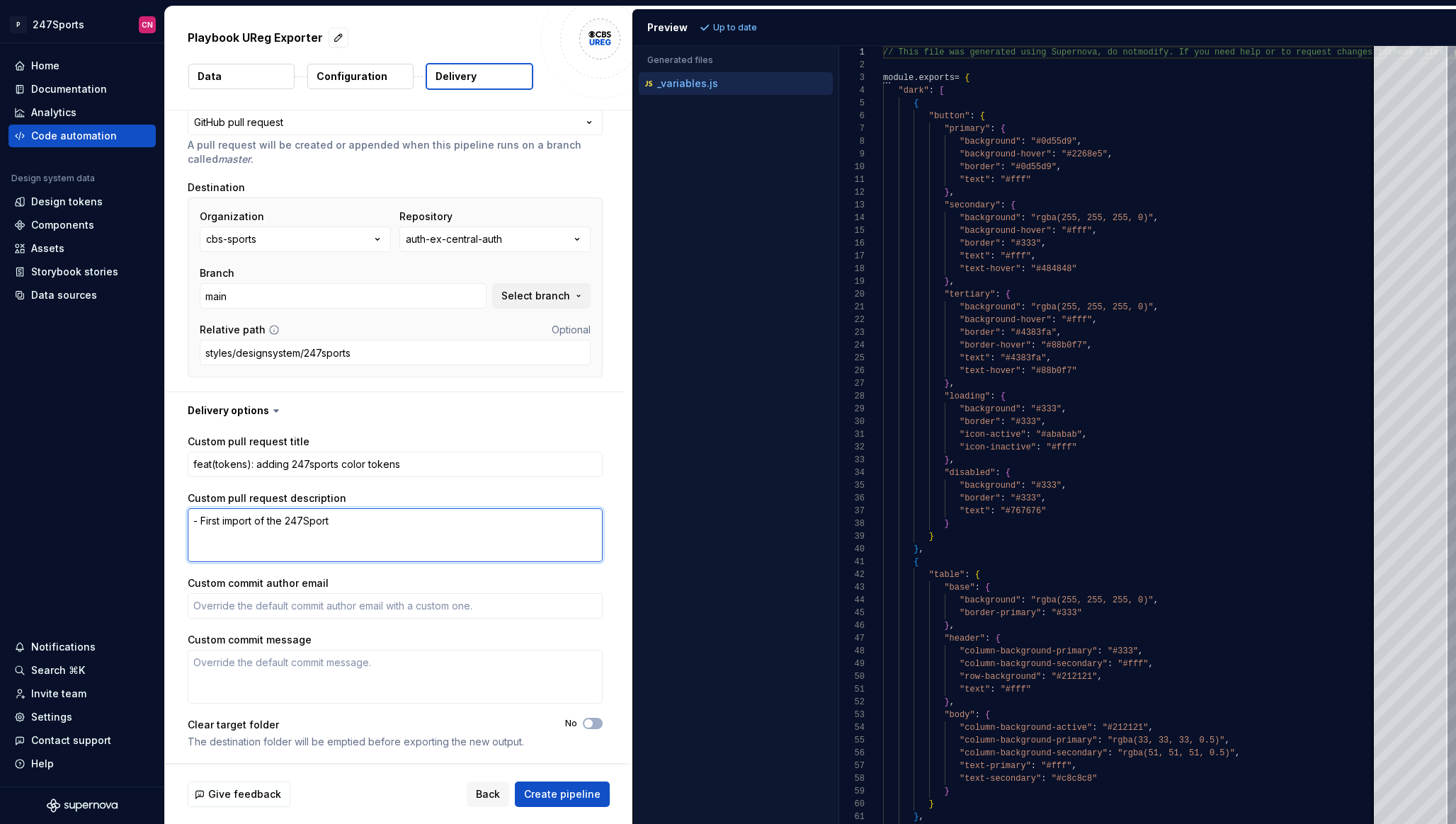
type textarea "*"
type textarea "- First import of the 247Sports"
type textarea "*"
type textarea "- First import of the 247Sports"
type textarea "*"
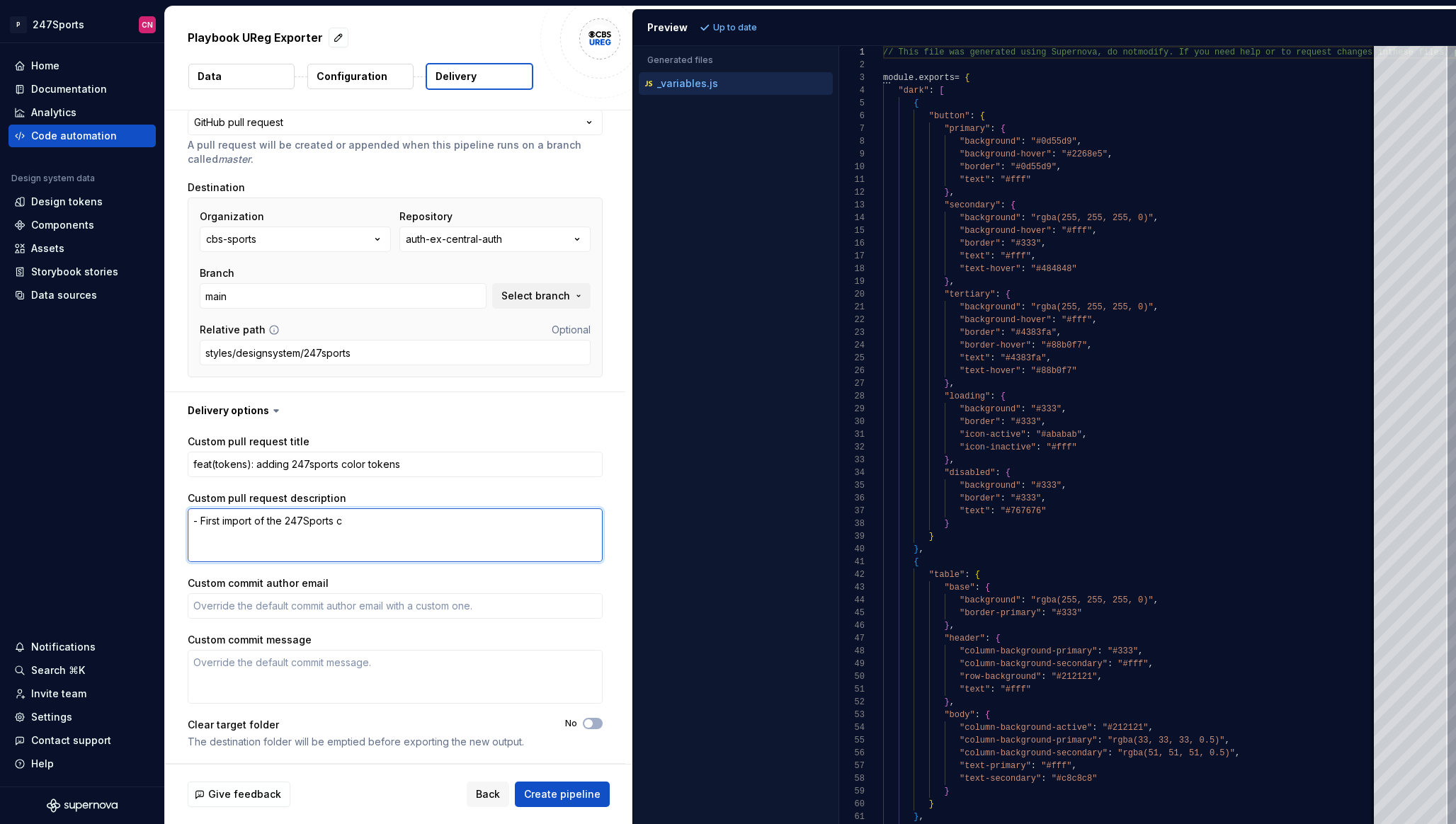
type textarea "- First import of the 247Sports co"
type textarea "*"
type textarea "- First import of the 247Sports col"
type textarea "*"
type textarea "- First import of the 247Sports colo"
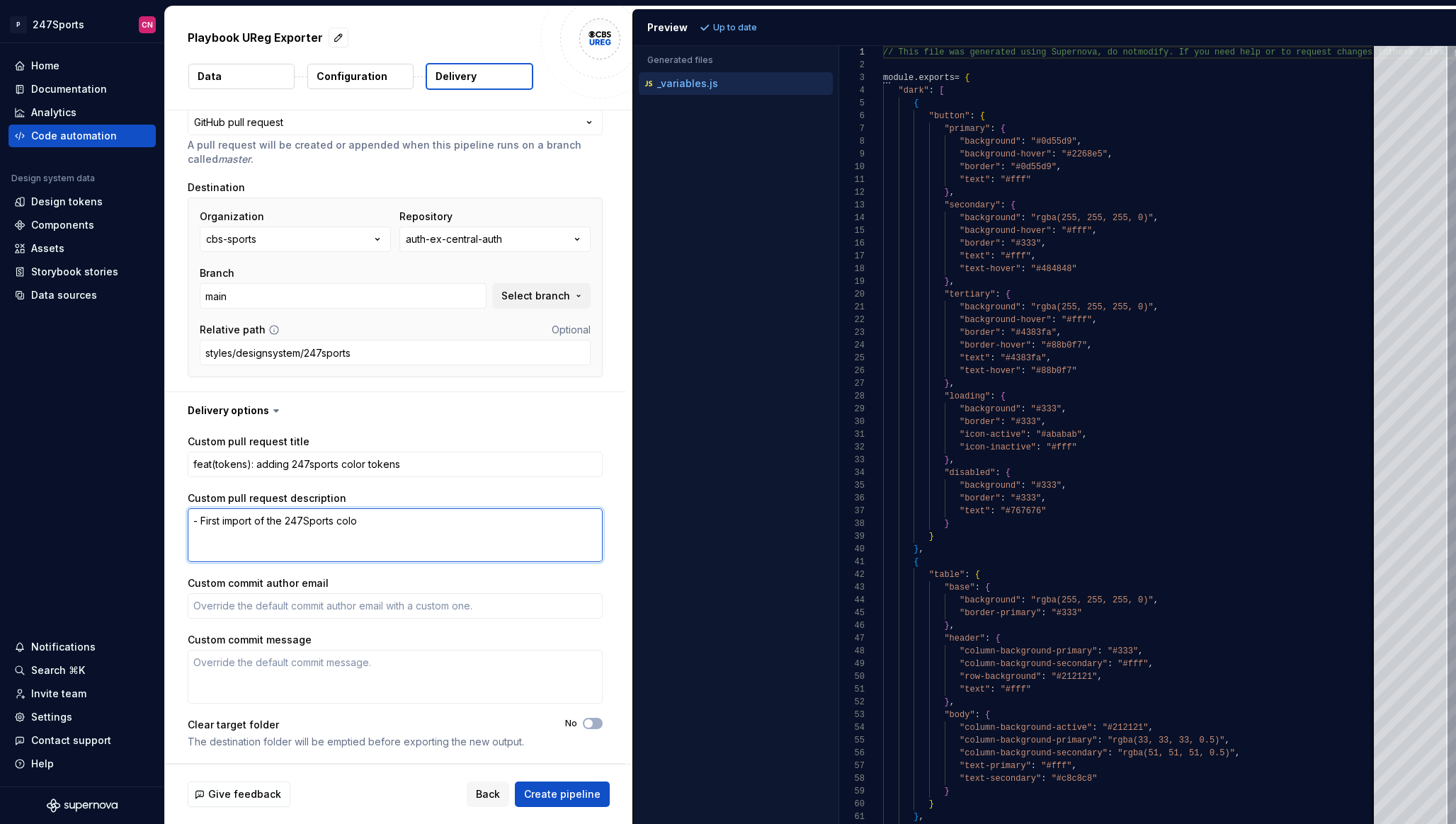
type textarea "*"
type textarea "- First import of the 247Sports color"
type textarea "*"
type textarea "- First import of the 247Sports color"
click at [586, 792] on span "Create pipeline" at bounding box center [562, 794] width 76 height 14
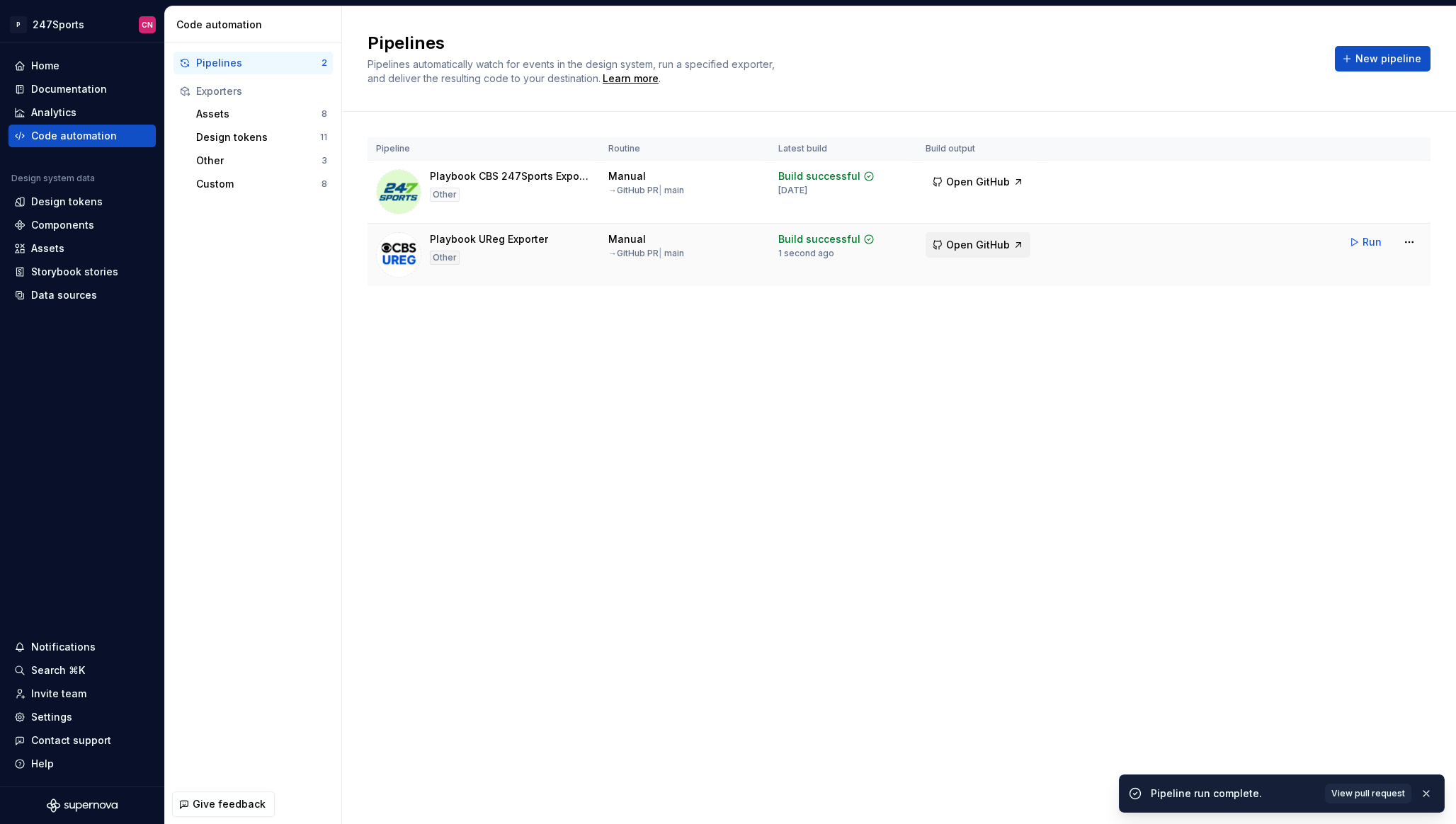
click at [993, 243] on span "Open GitHub" at bounding box center [977, 245] width 64 height 14
